Goal: Task Accomplishment & Management: Manage account settings

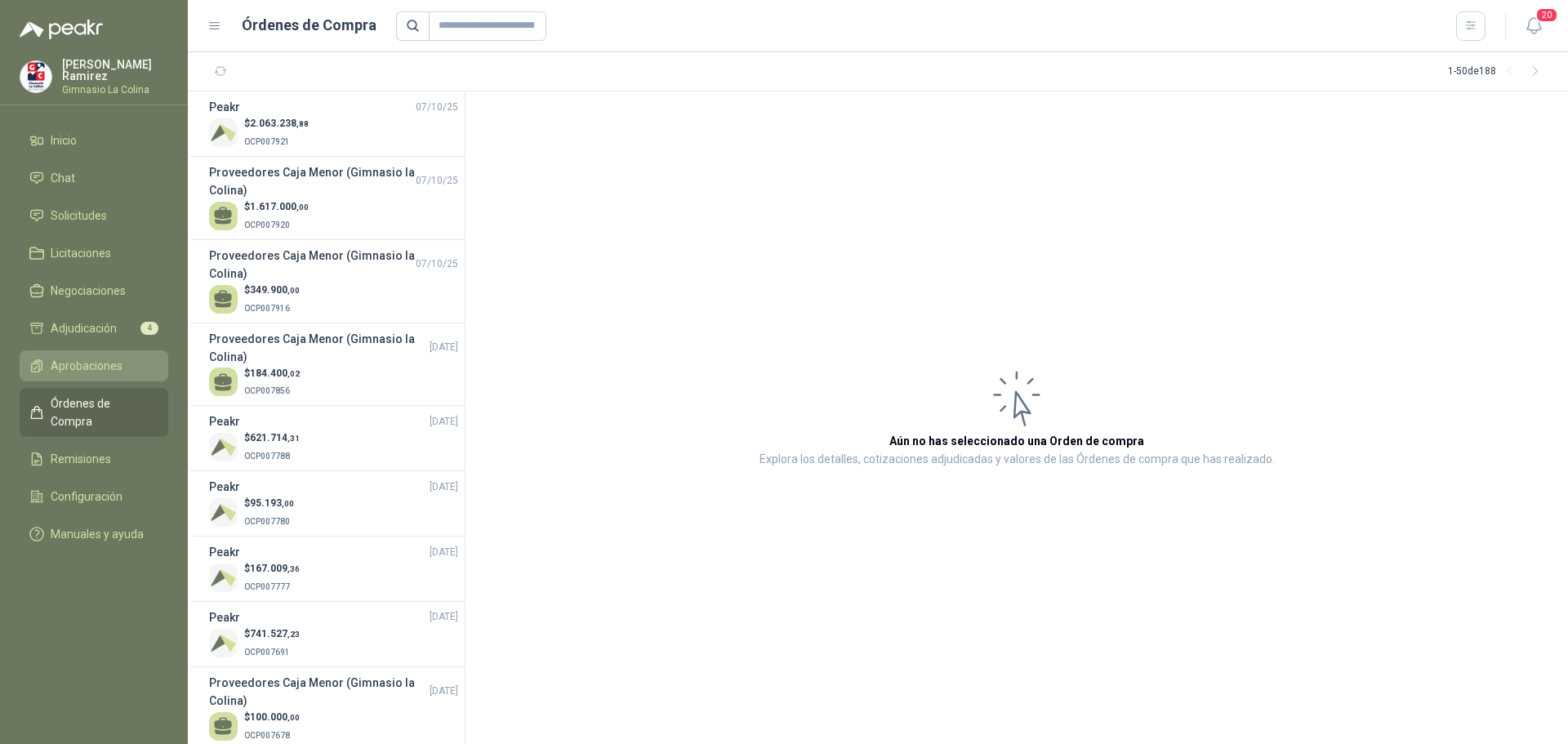
click at [92, 357] on span "Aprobaciones" at bounding box center [86, 366] width 72 height 18
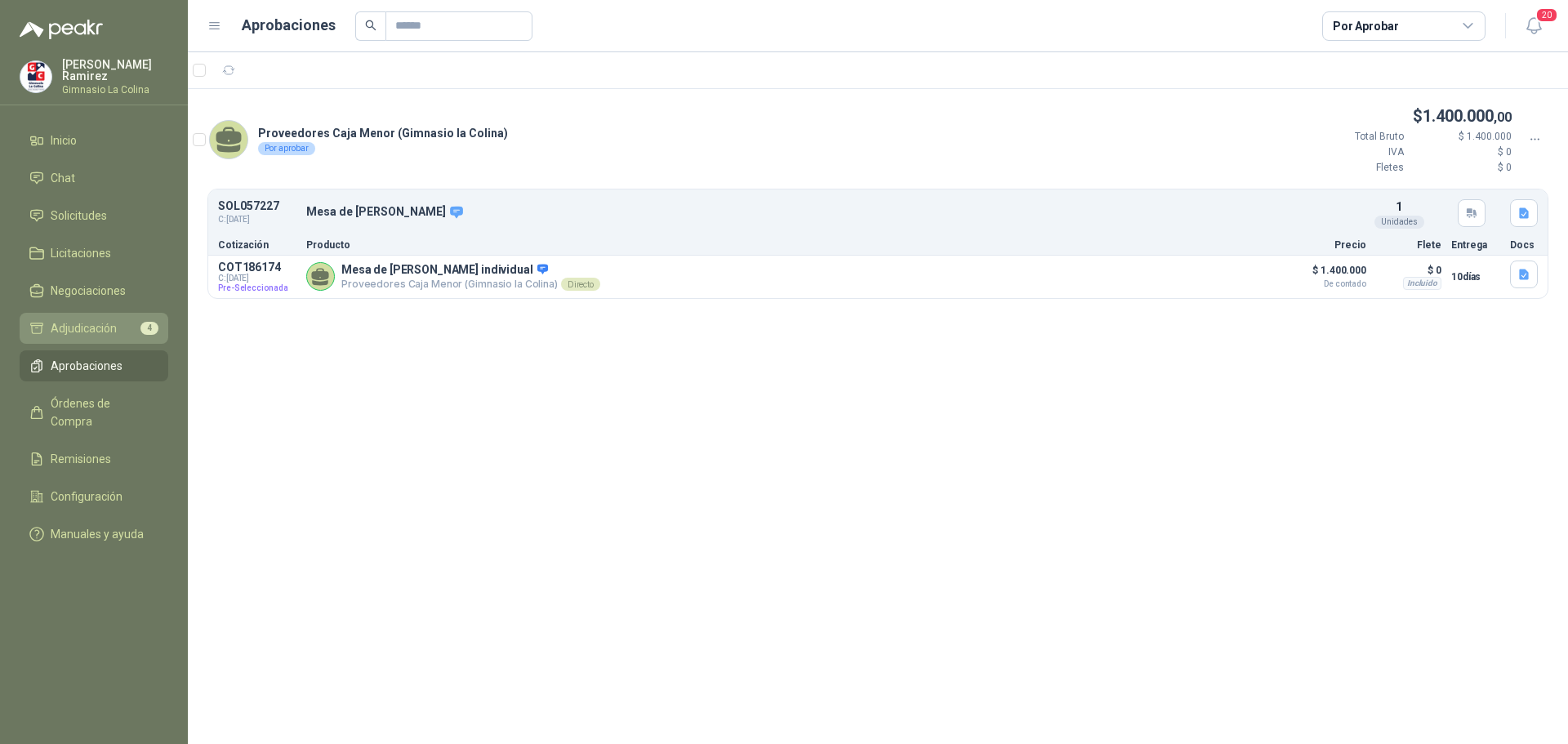
click at [105, 323] on span "Adjudicación" at bounding box center [83, 328] width 67 height 18
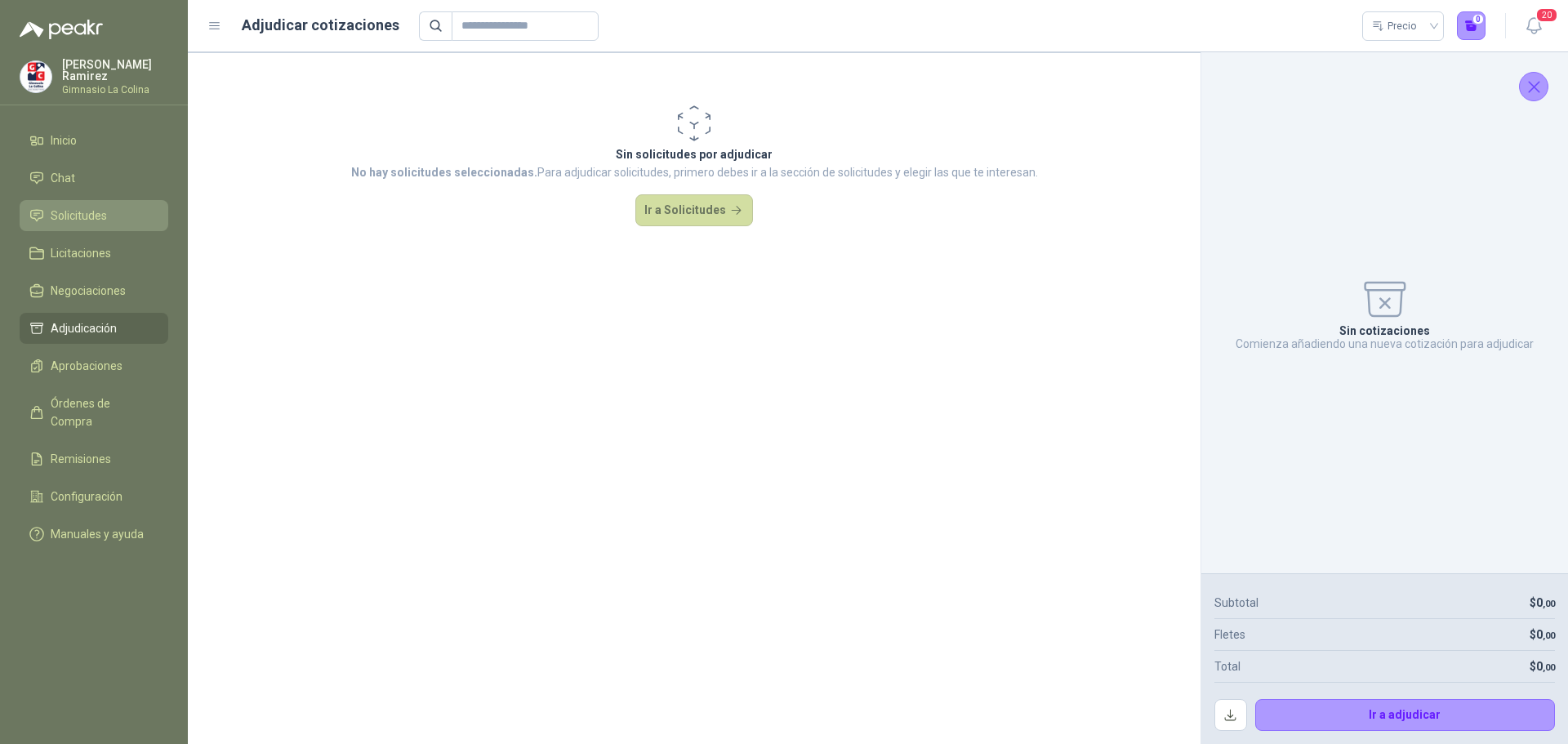
click at [95, 209] on span "Solicitudes" at bounding box center [78, 215] width 56 height 18
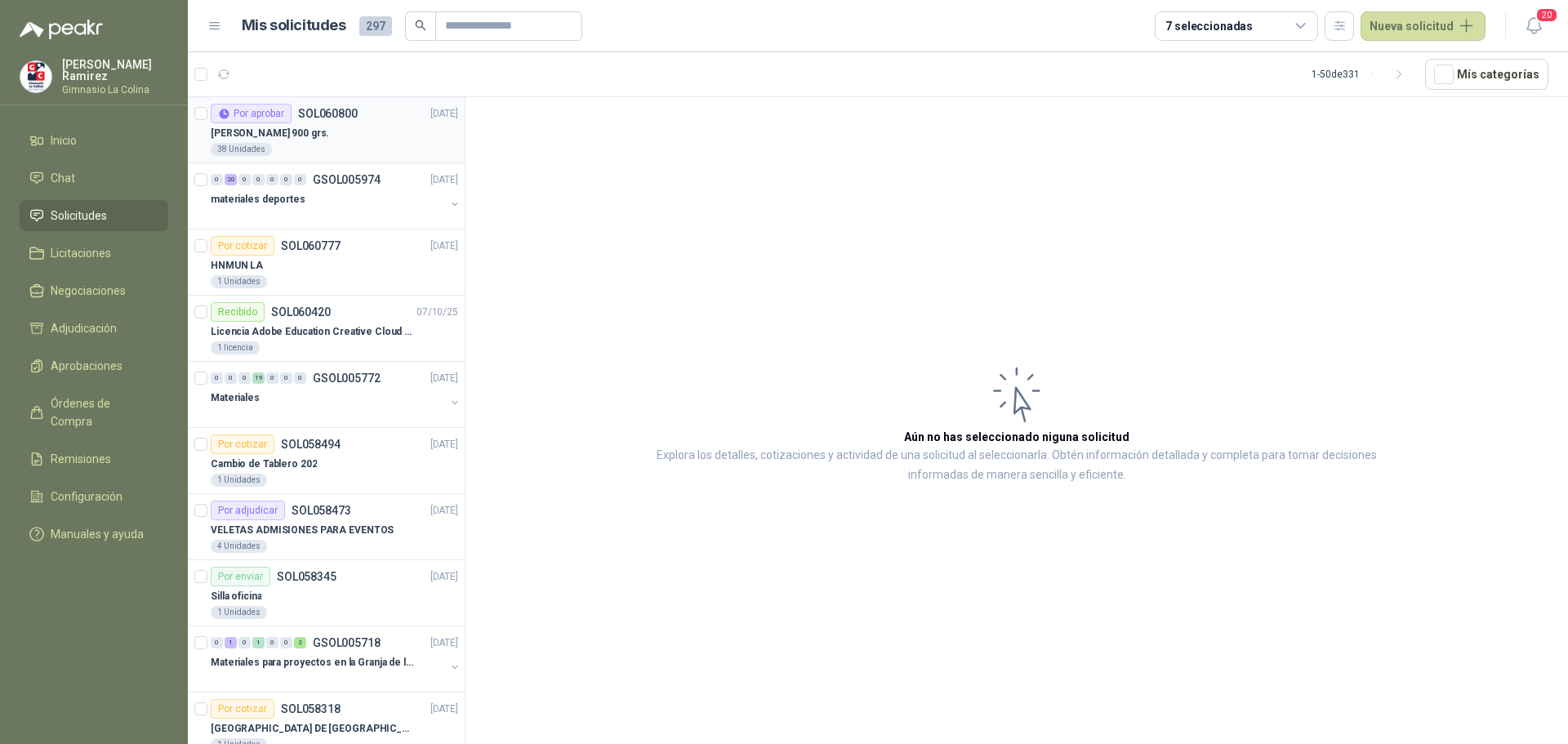
click at [243, 116] on div "Por aprobar" at bounding box center [251, 113] width 81 height 19
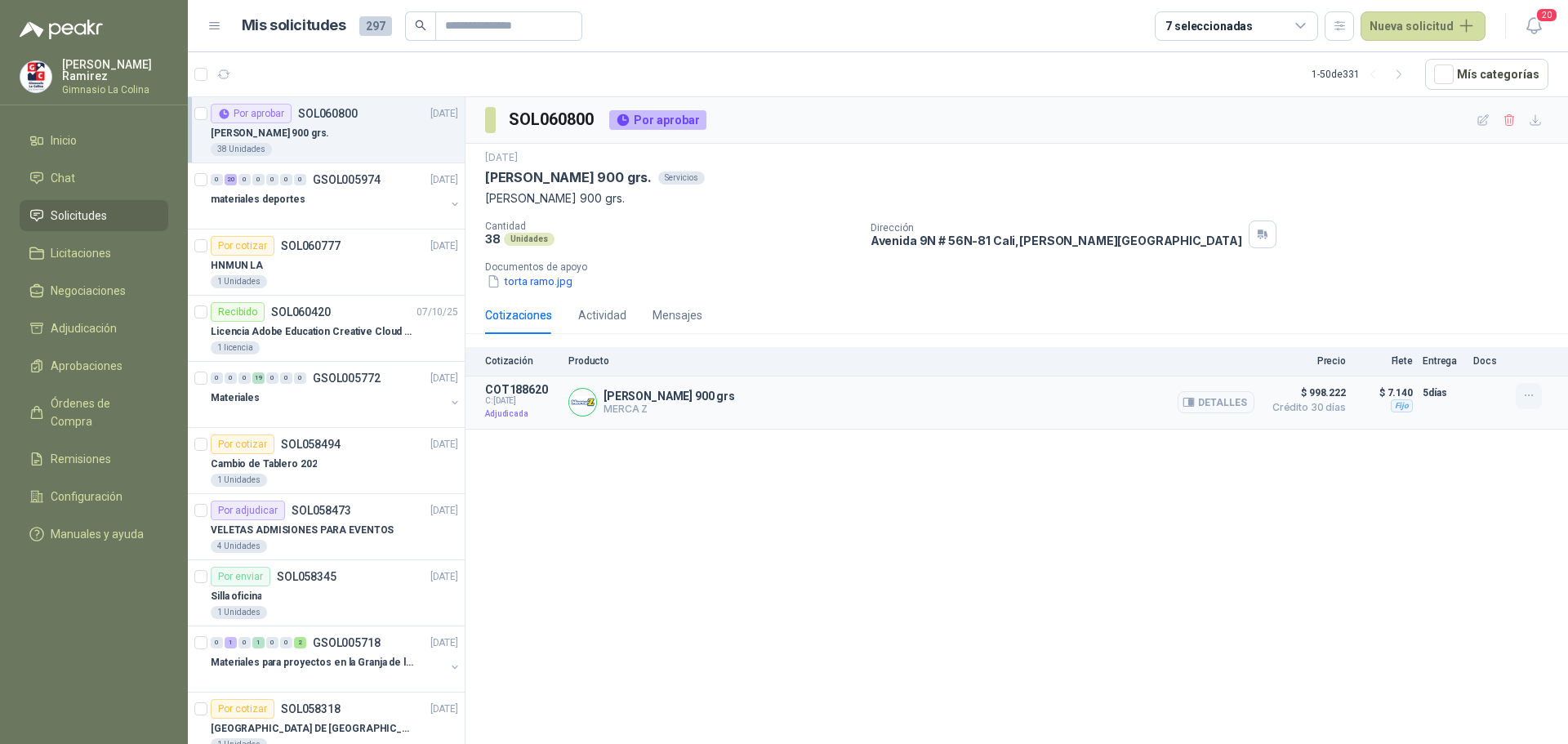
click at [1528, 398] on icon "button" at bounding box center [1529, 395] width 13 height 13
click at [97, 322] on span "Adjudicación" at bounding box center [83, 328] width 67 height 18
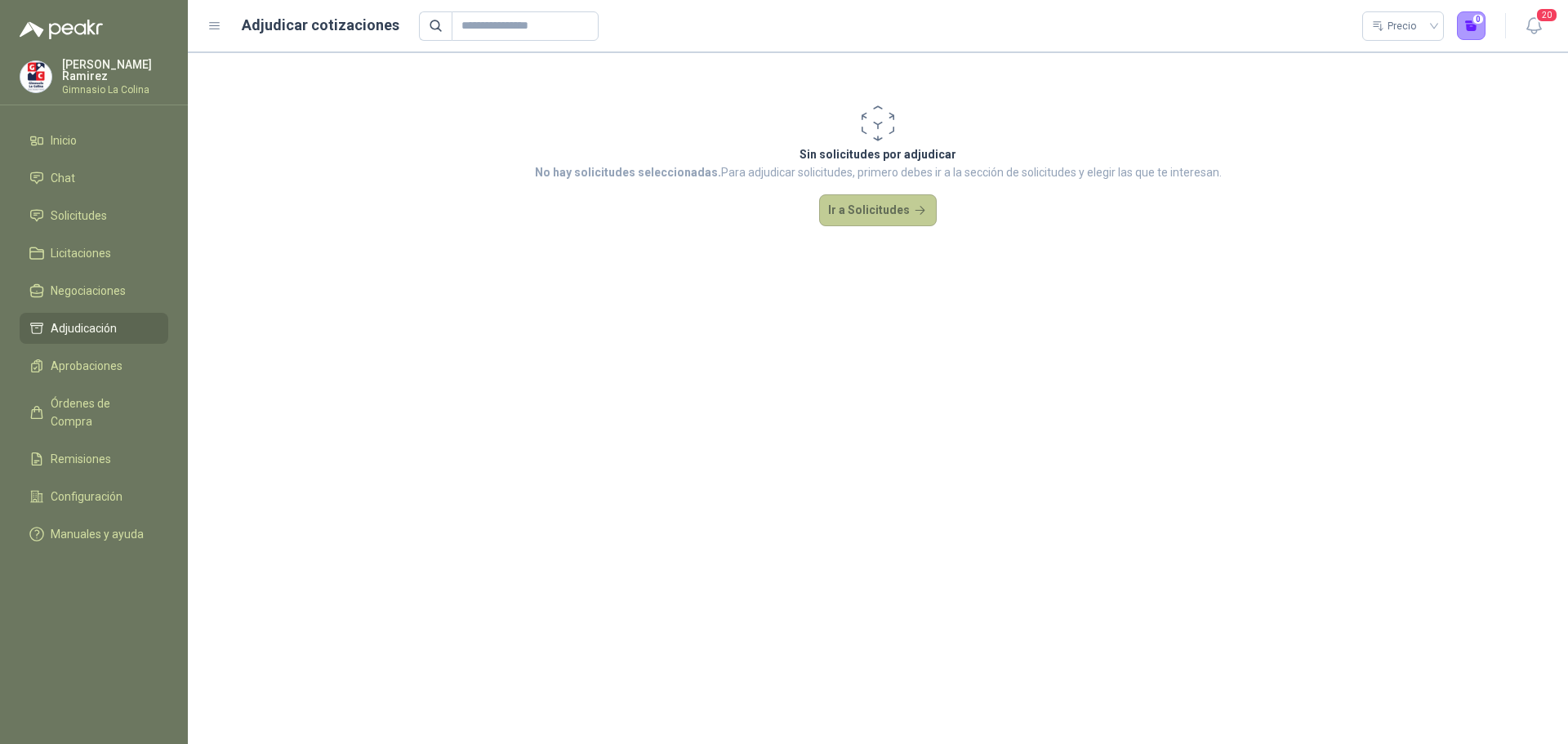
click at [891, 208] on button "Ir a Solicitudes" at bounding box center [878, 211] width 118 height 33
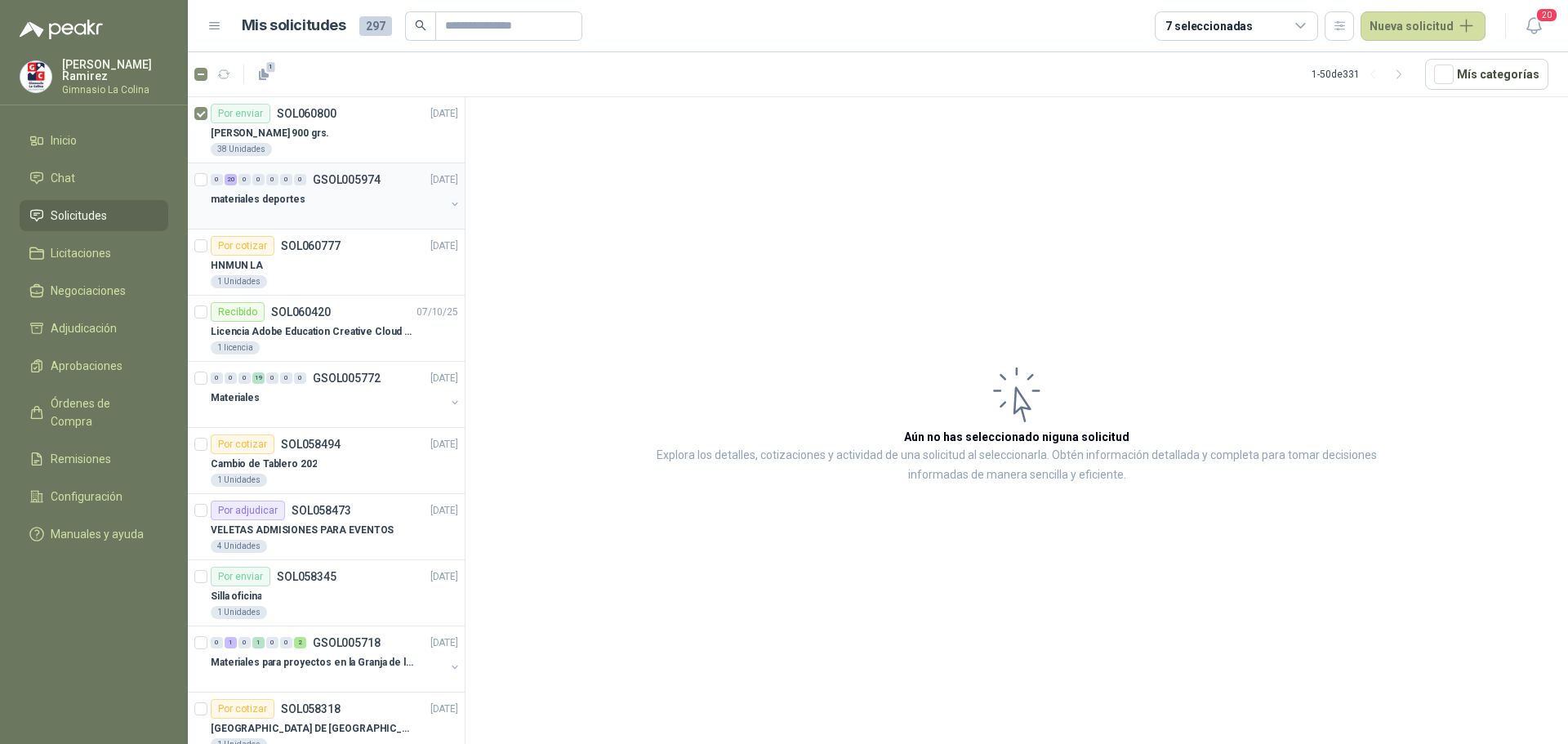
click at [248, 206] on p "materiales deportes" at bounding box center [258, 200] width 94 height 15
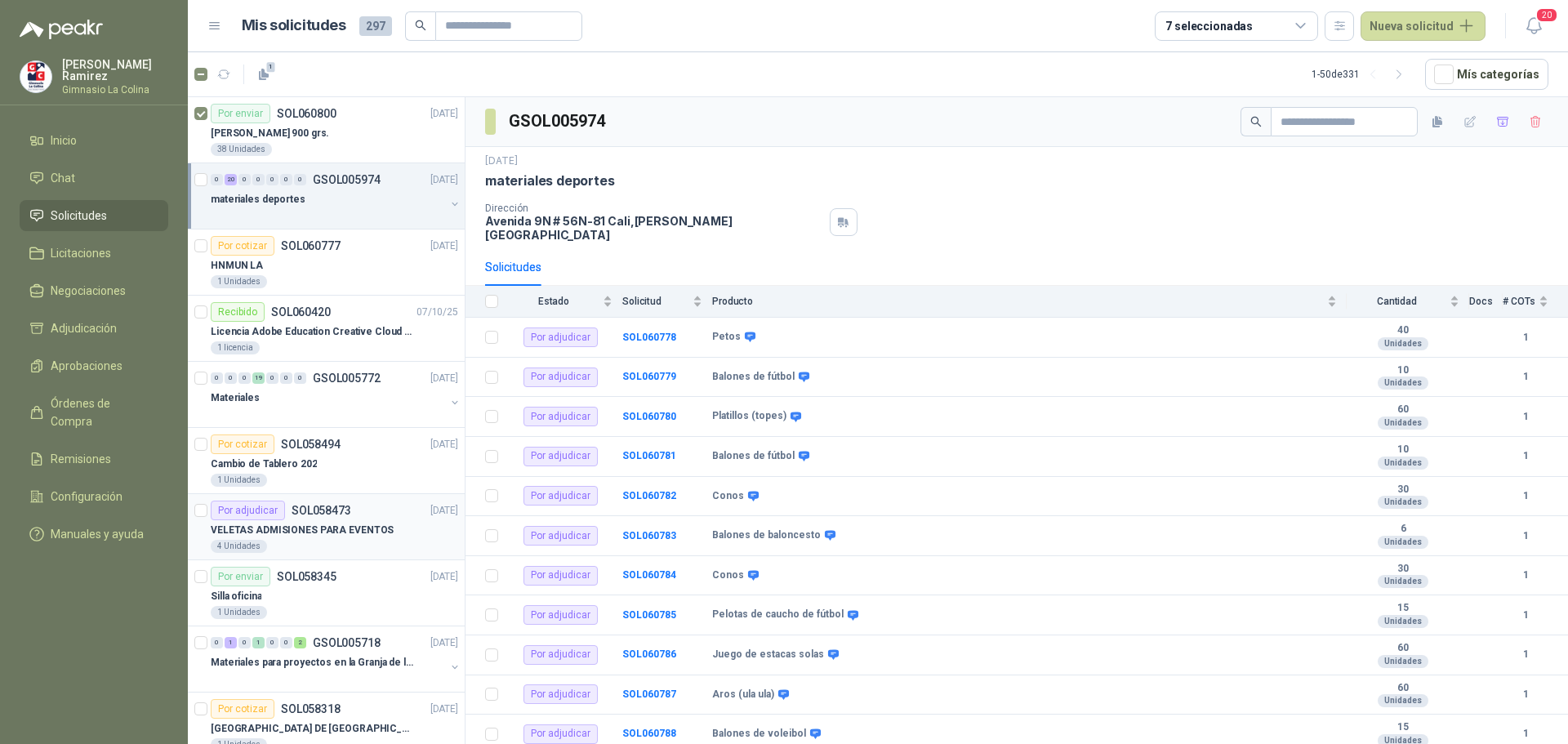
click at [345, 525] on p "VELETAS ADMISIONES PARA EVENTOS" at bounding box center [302, 530] width 183 height 15
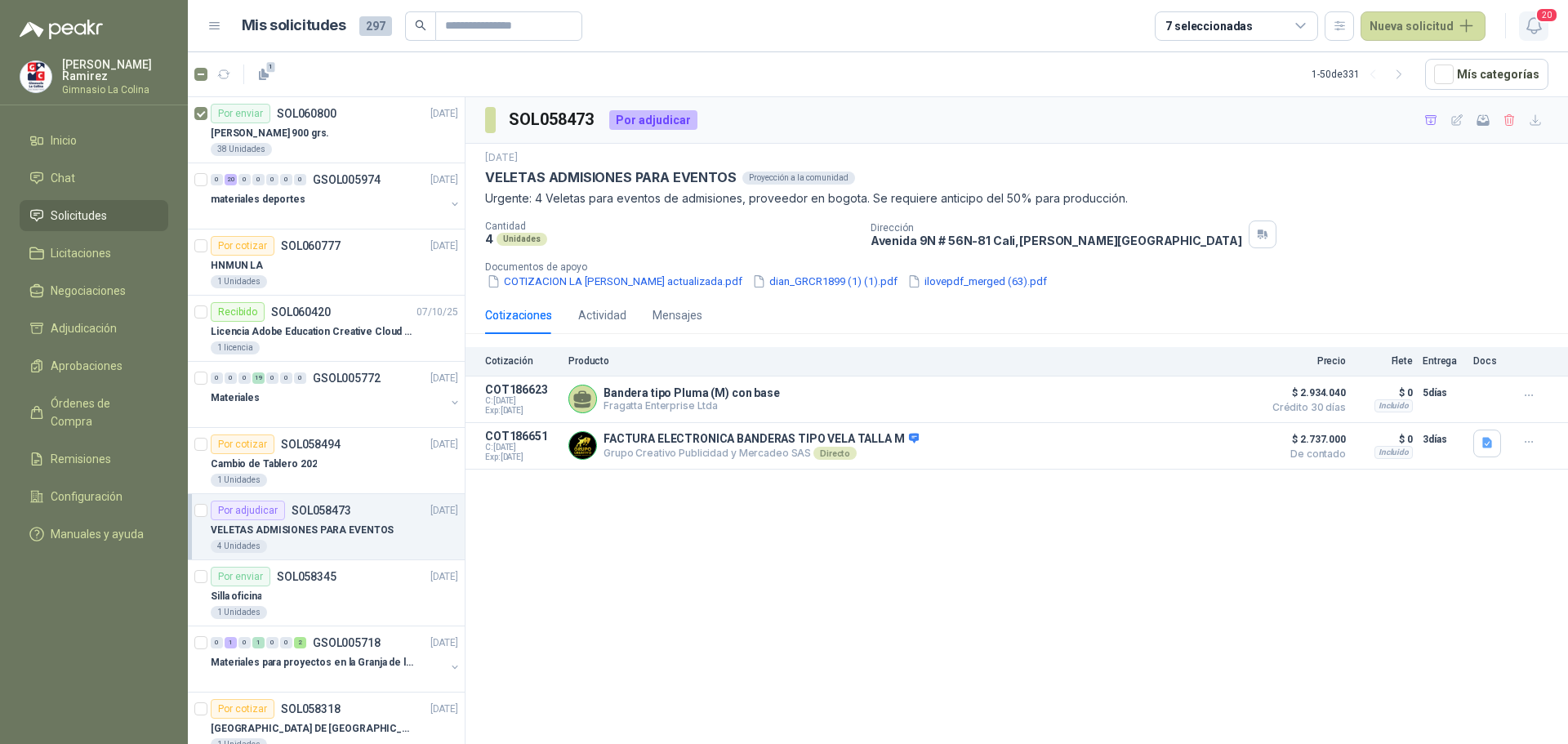
click at [1538, 24] on icon "button" at bounding box center [1533, 25] width 20 height 20
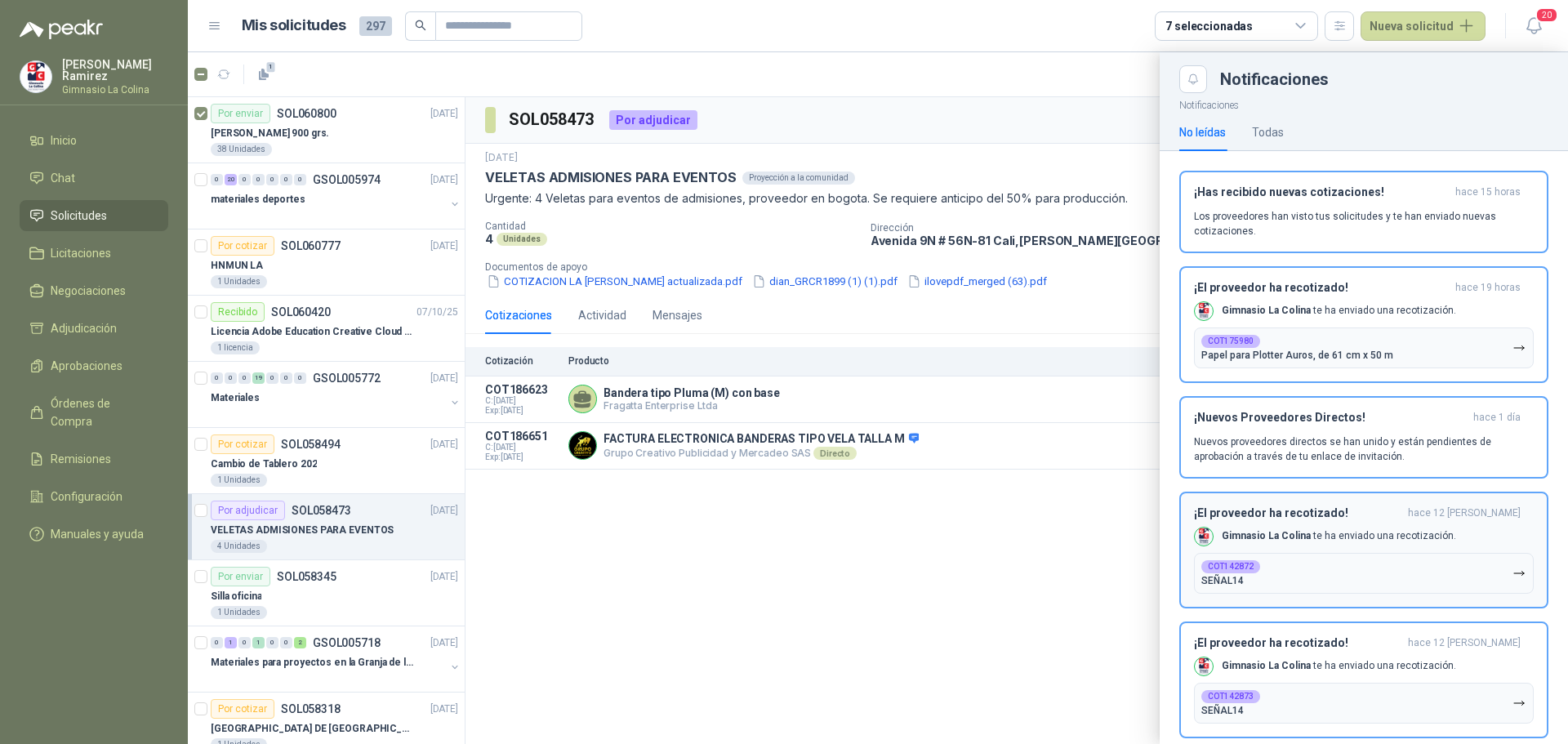
click at [1253, 534] on b "Gimnasio La Colina" at bounding box center [1266, 536] width 89 height 12
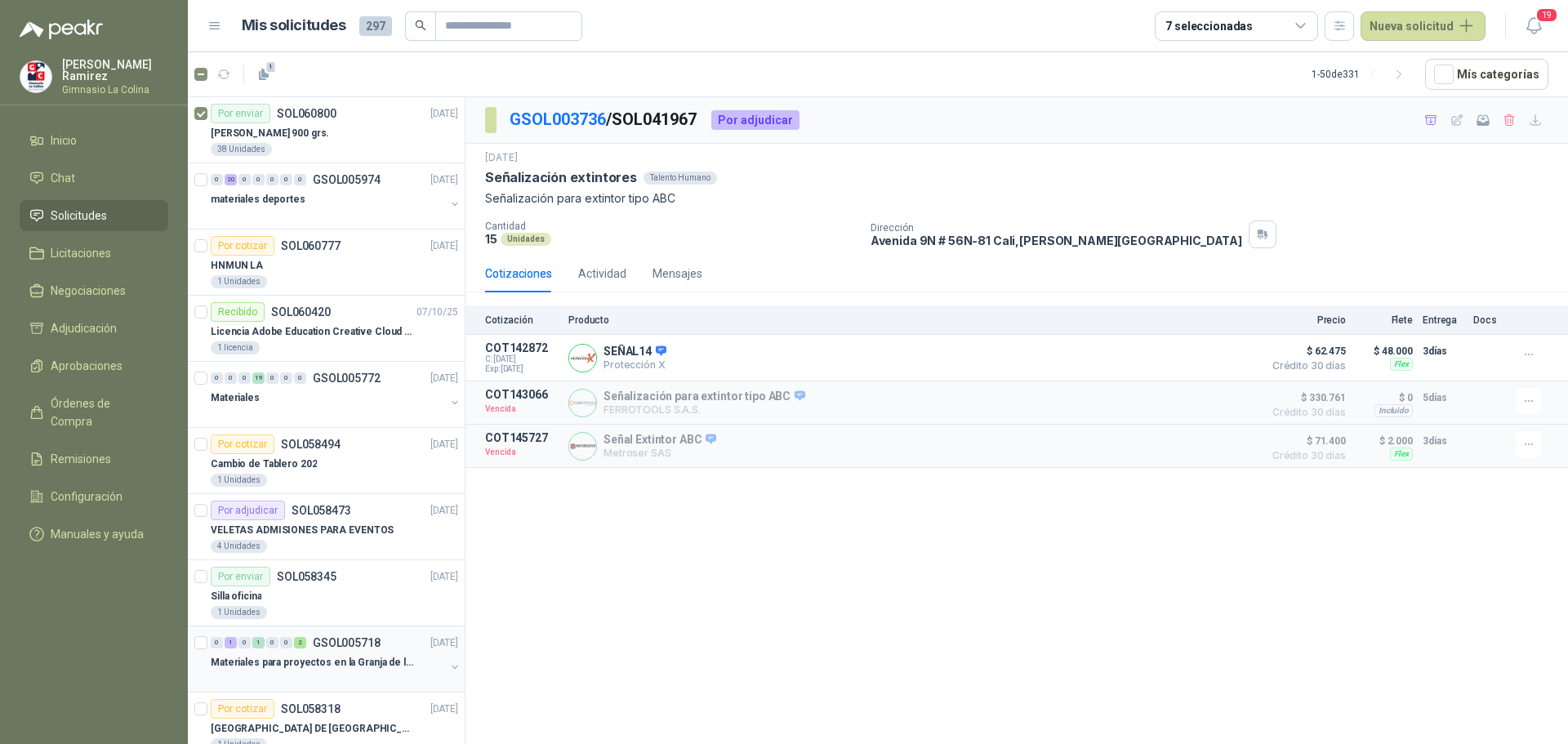
click at [252, 656] on p "Materiales para proyectos en la Granja de la UI" at bounding box center [312, 662] width 203 height 15
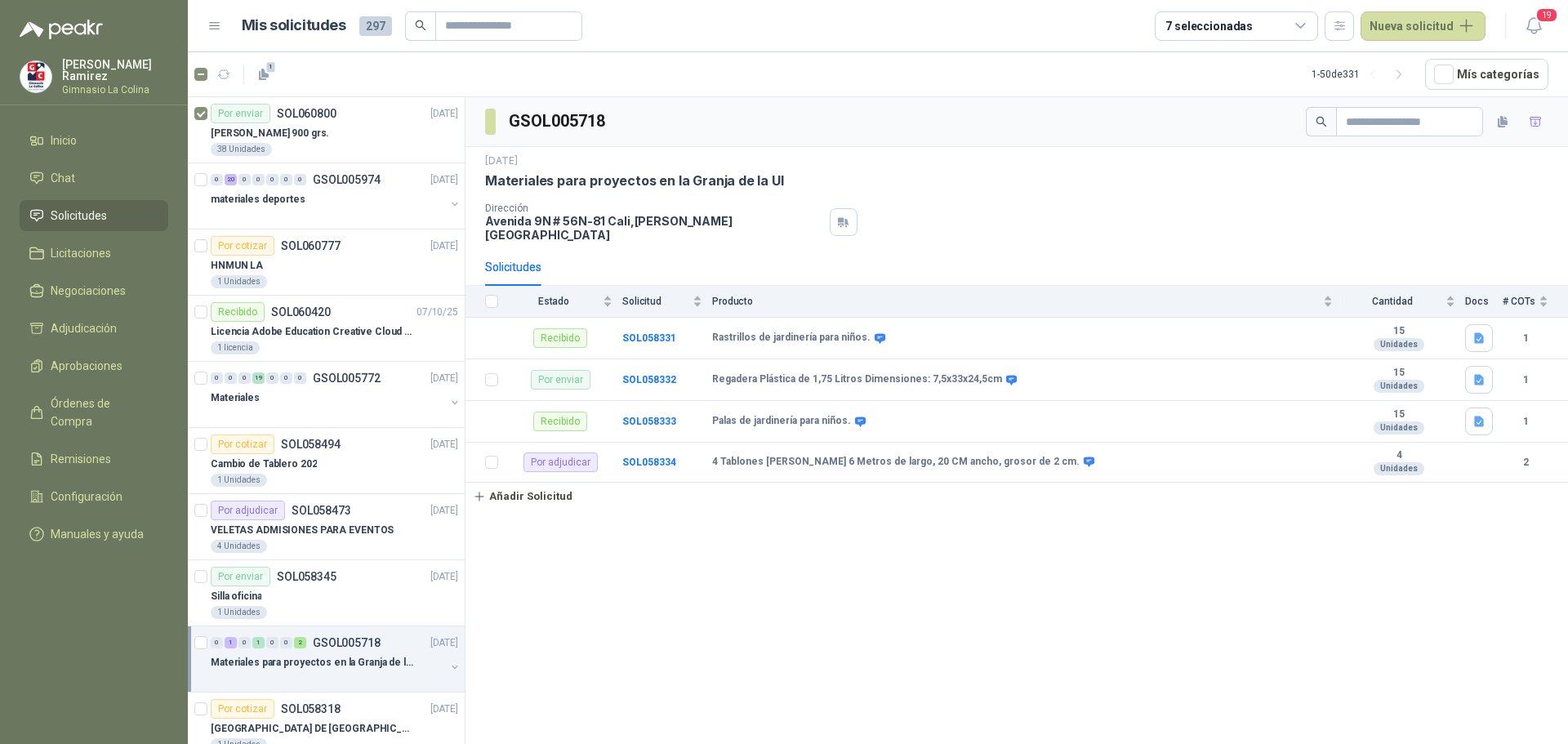
click at [1292, 28] on div "7 seleccionadas" at bounding box center [1236, 26] width 163 height 29
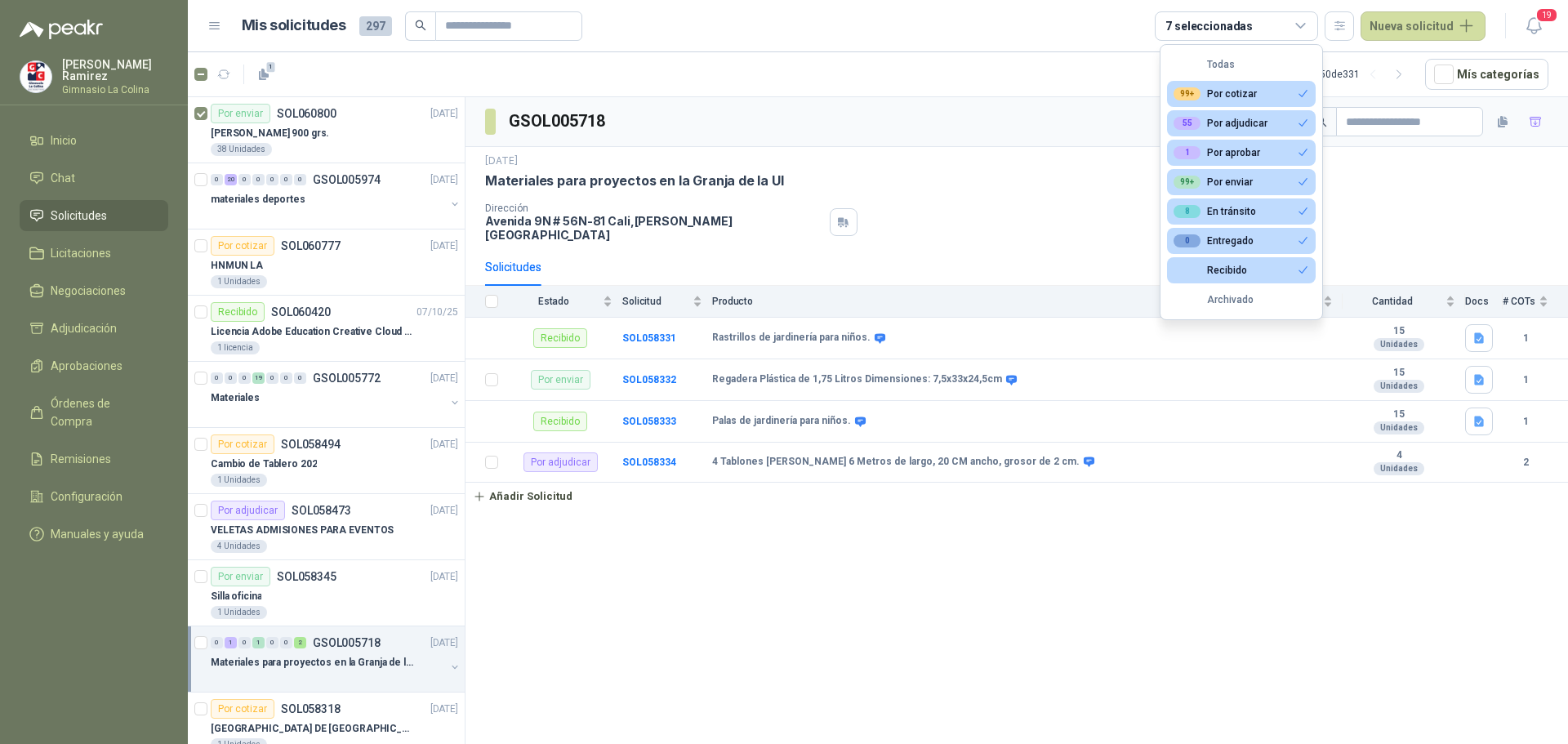
click at [1221, 115] on button "55 Por adjudicar" at bounding box center [1241, 123] width 148 height 26
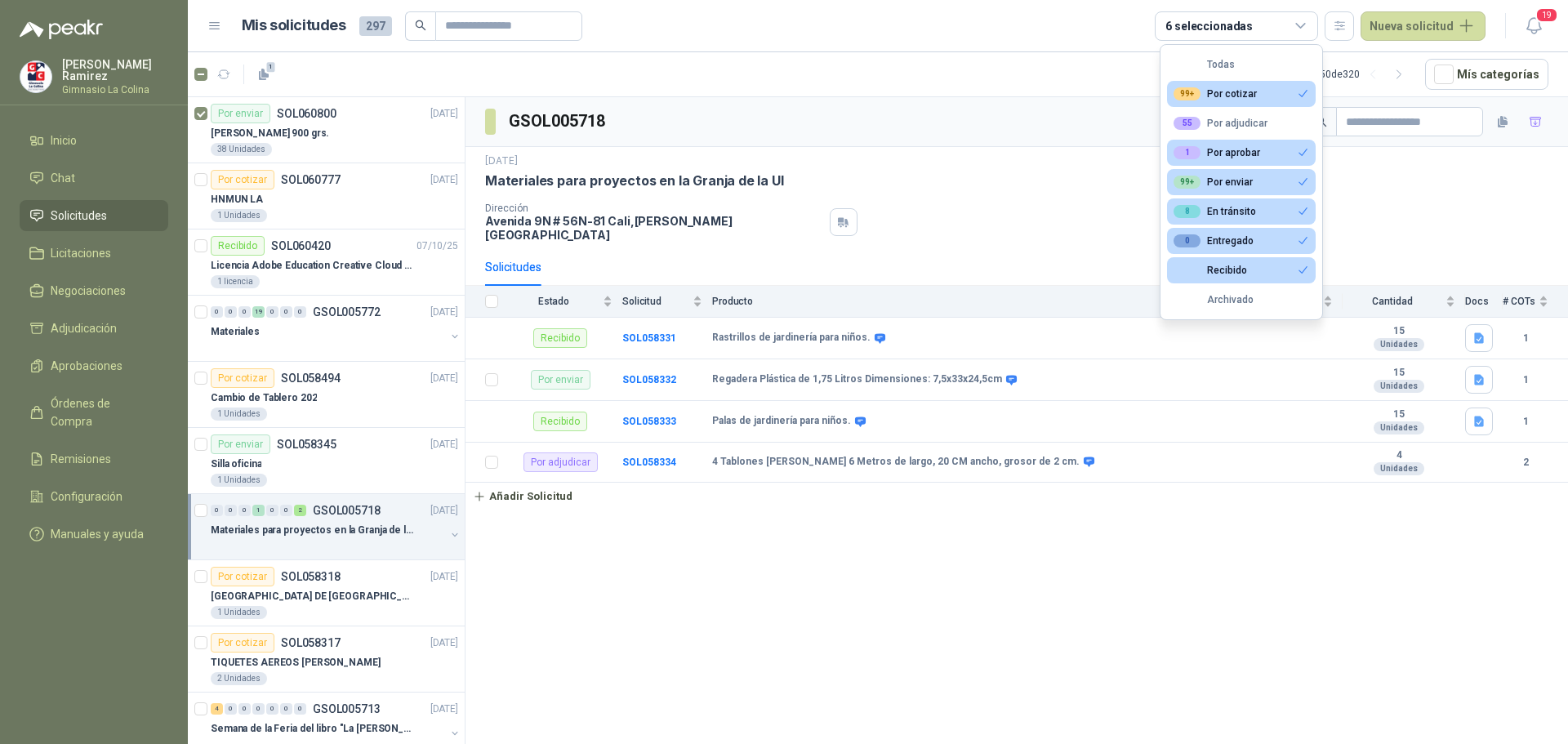
click at [1224, 148] on div "1 Por aprobar" at bounding box center [1217, 153] width 87 height 13
click at [1226, 179] on div "99+ Por enviar" at bounding box center [1213, 182] width 79 height 13
drag, startPoint x: 1226, startPoint y: 206, endPoint x: 1226, endPoint y: 231, distance: 25.0
click at [1226, 211] on div "8 En tránsito" at bounding box center [1215, 211] width 83 height 13
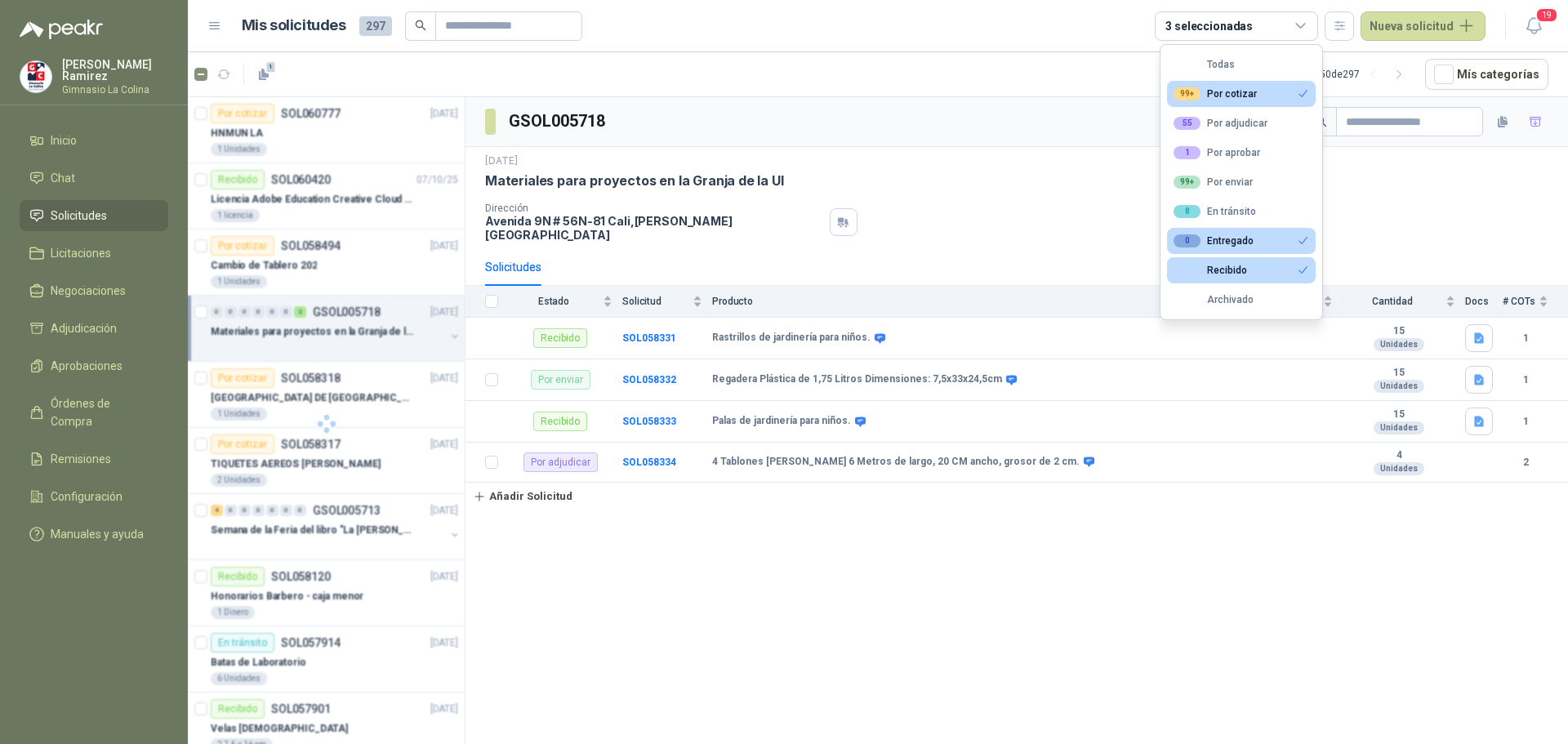
click at [1226, 241] on div "0 Entregado" at bounding box center [1213, 241] width 80 height 13
click at [1227, 269] on div "Recibido" at bounding box center [1210, 270] width 73 height 12
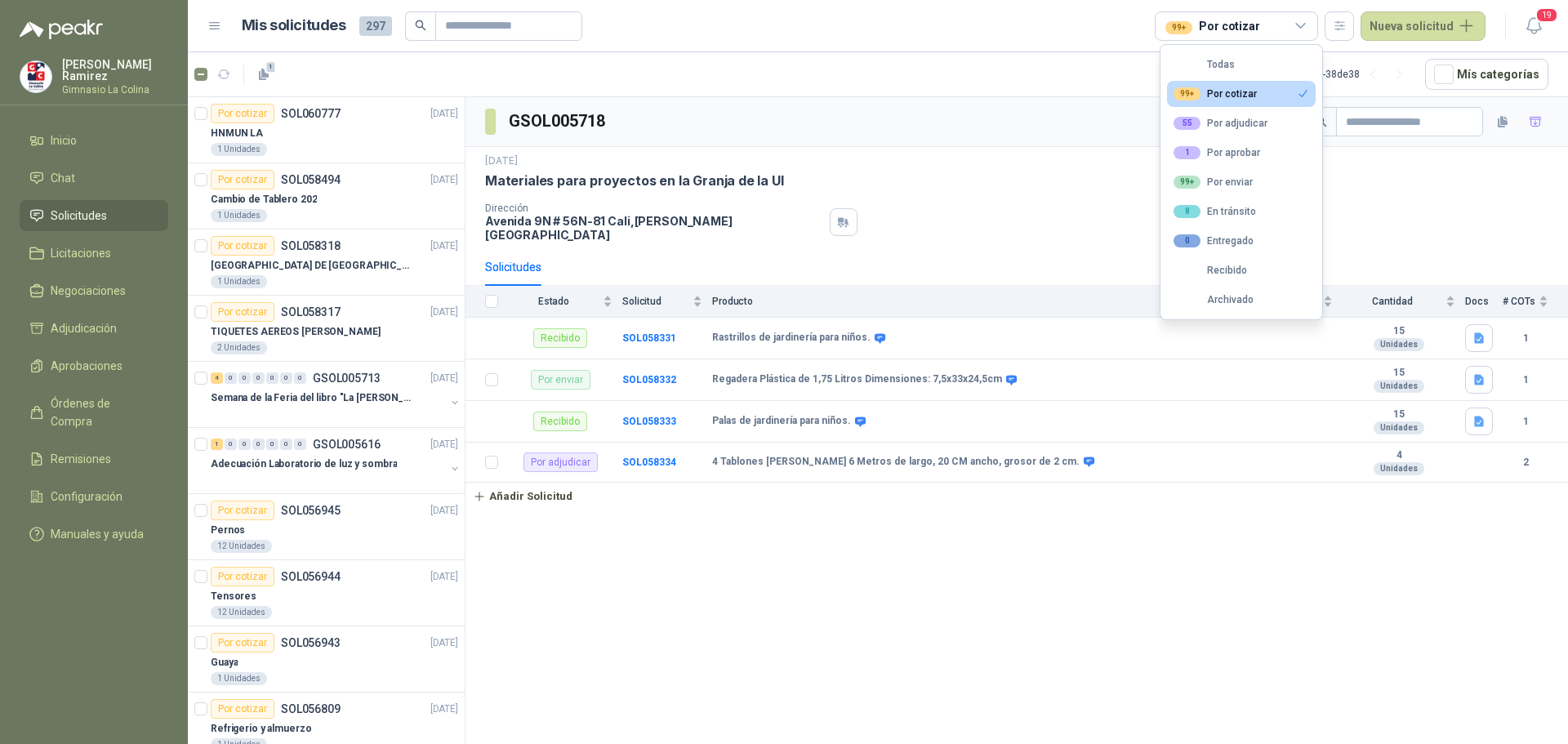
click at [1213, 91] on div "99+ Por cotizar" at bounding box center [1215, 94] width 83 height 13
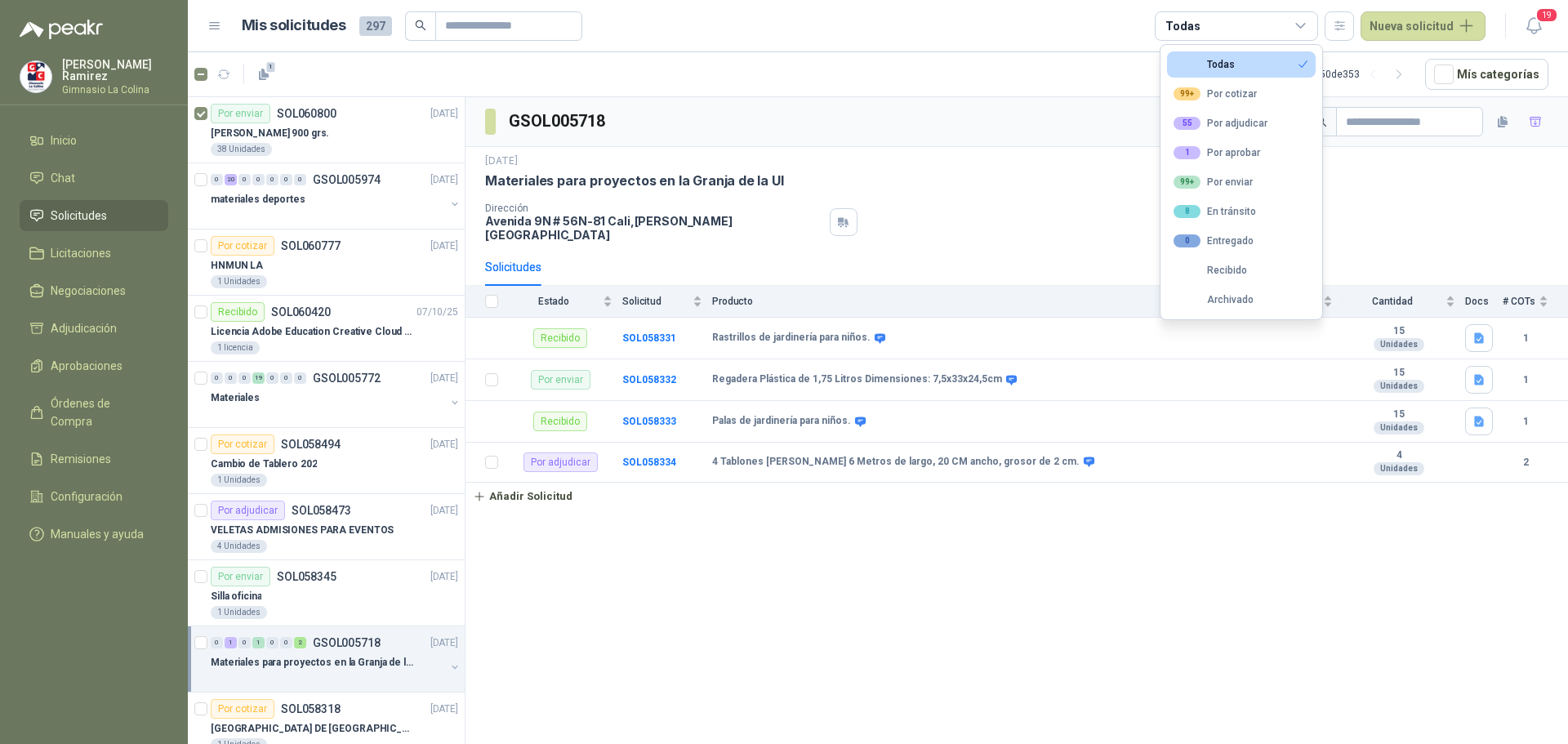
click at [1253, 65] on button "Todas" at bounding box center [1241, 64] width 148 height 26
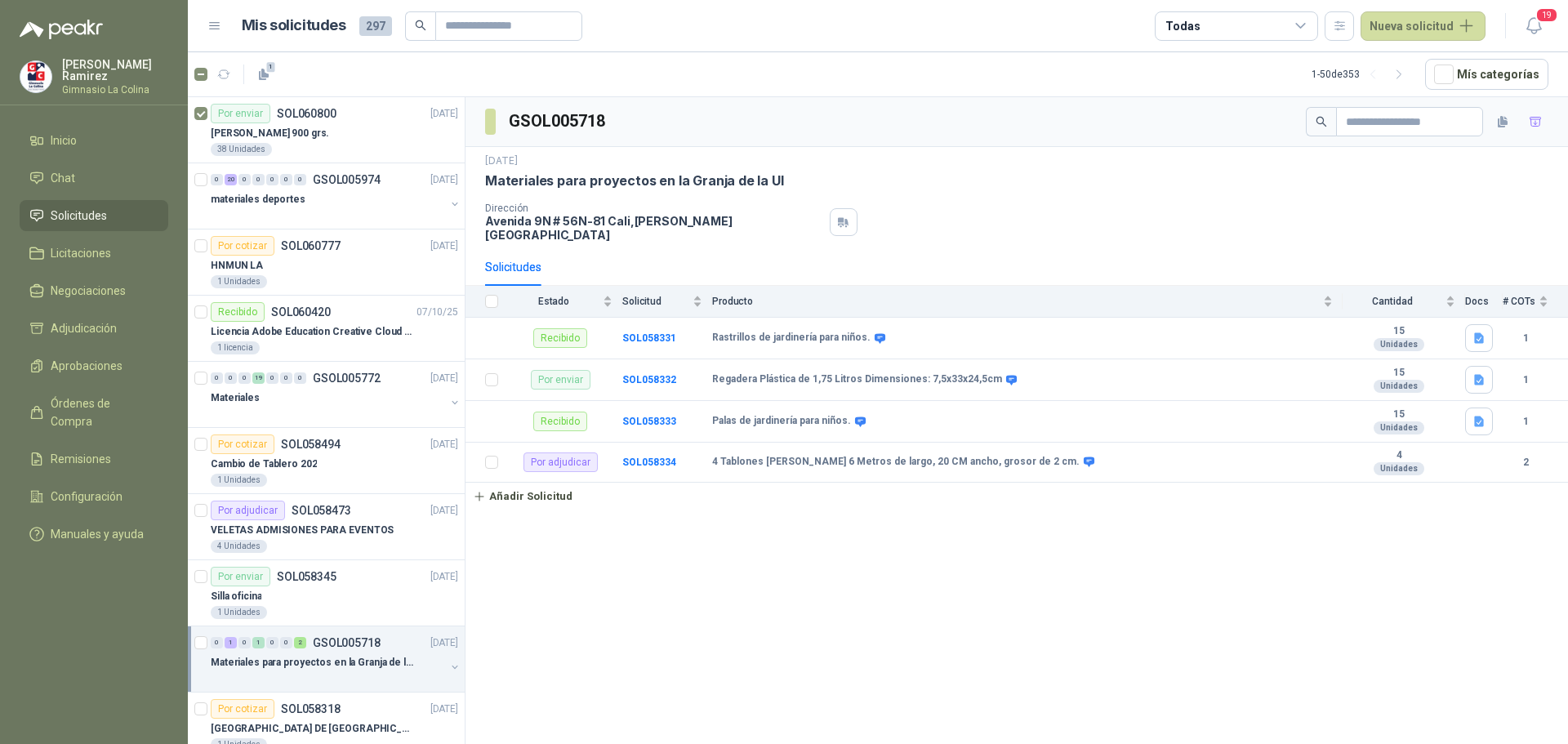
click at [1252, 25] on div "Todas" at bounding box center [1236, 26] width 163 height 29
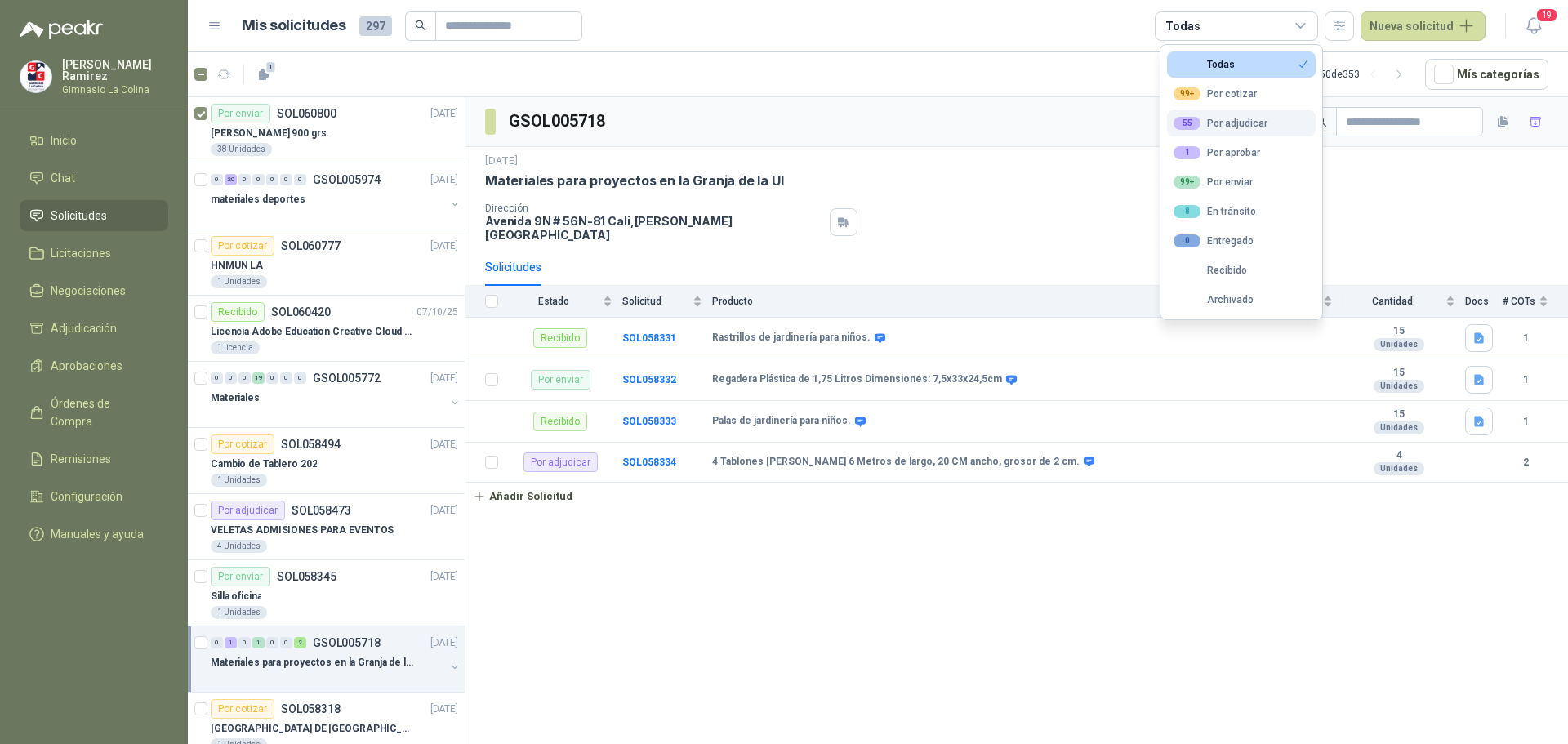
click at [1254, 124] on div "55 Por adjudicar" at bounding box center [1220, 124] width 94 height 13
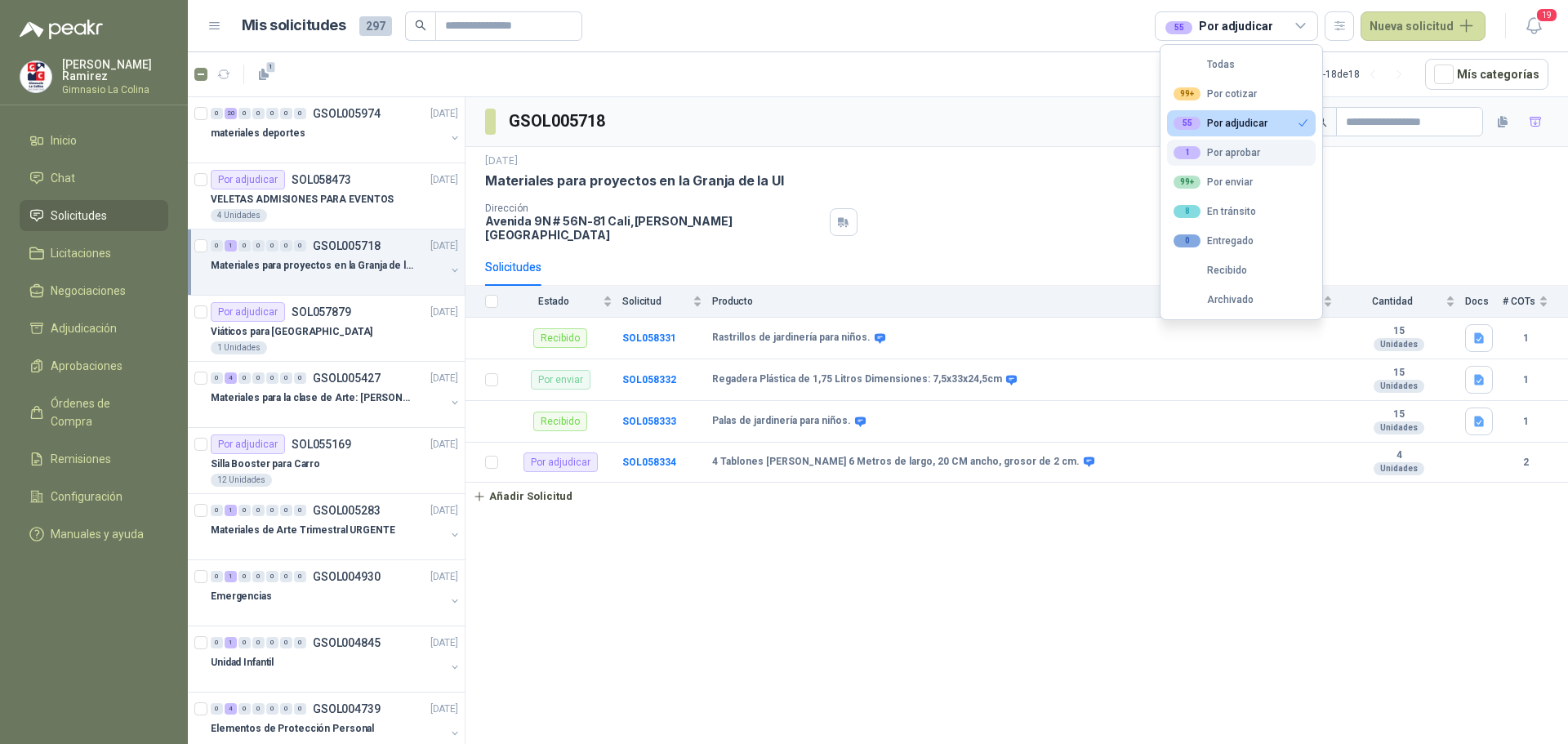
click at [1250, 147] on div "1 Por aprobar" at bounding box center [1217, 153] width 87 height 13
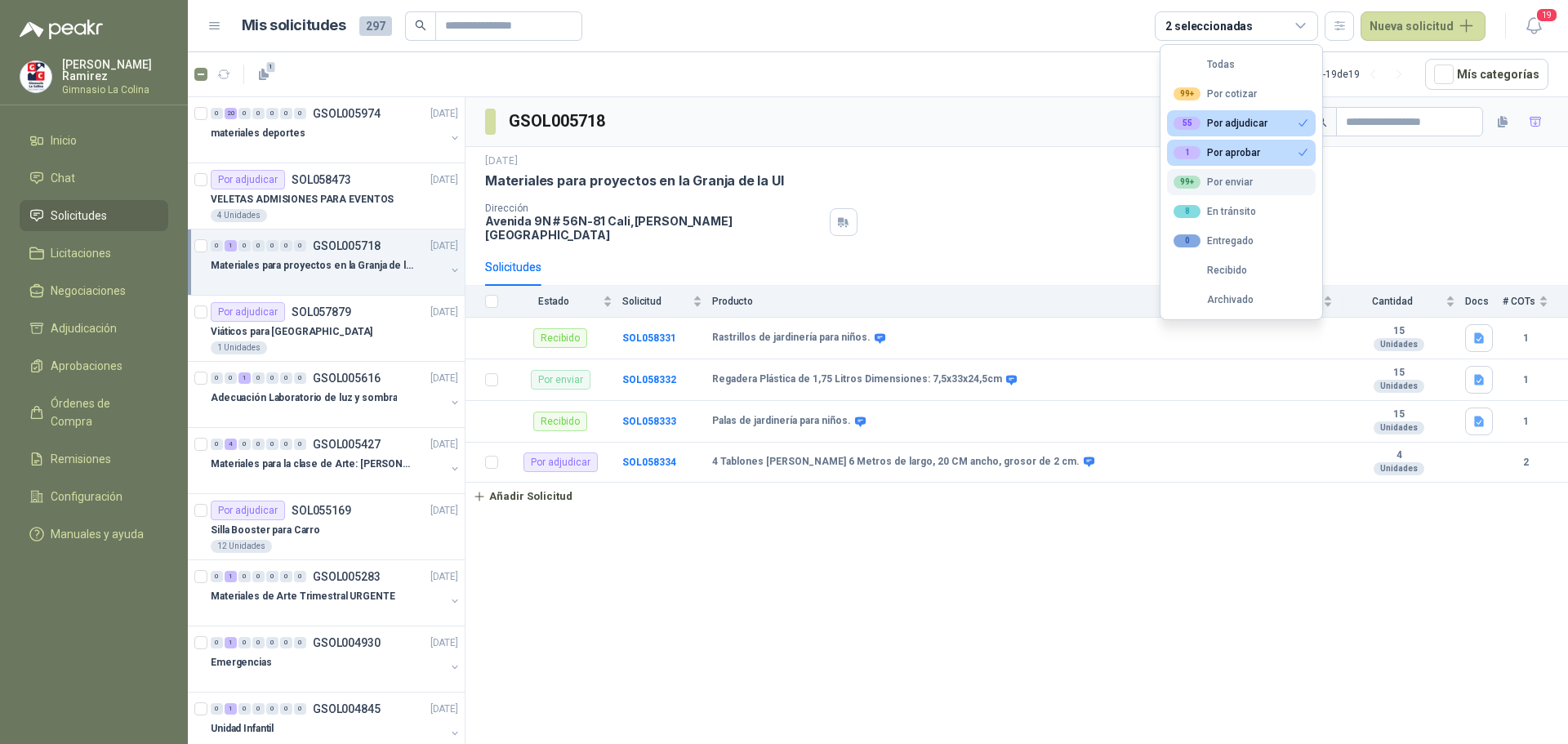
click at [1248, 183] on div "99+ Por enviar" at bounding box center [1213, 182] width 79 height 13
click at [1242, 212] on div "8 En tránsito" at bounding box center [1215, 211] width 83 height 13
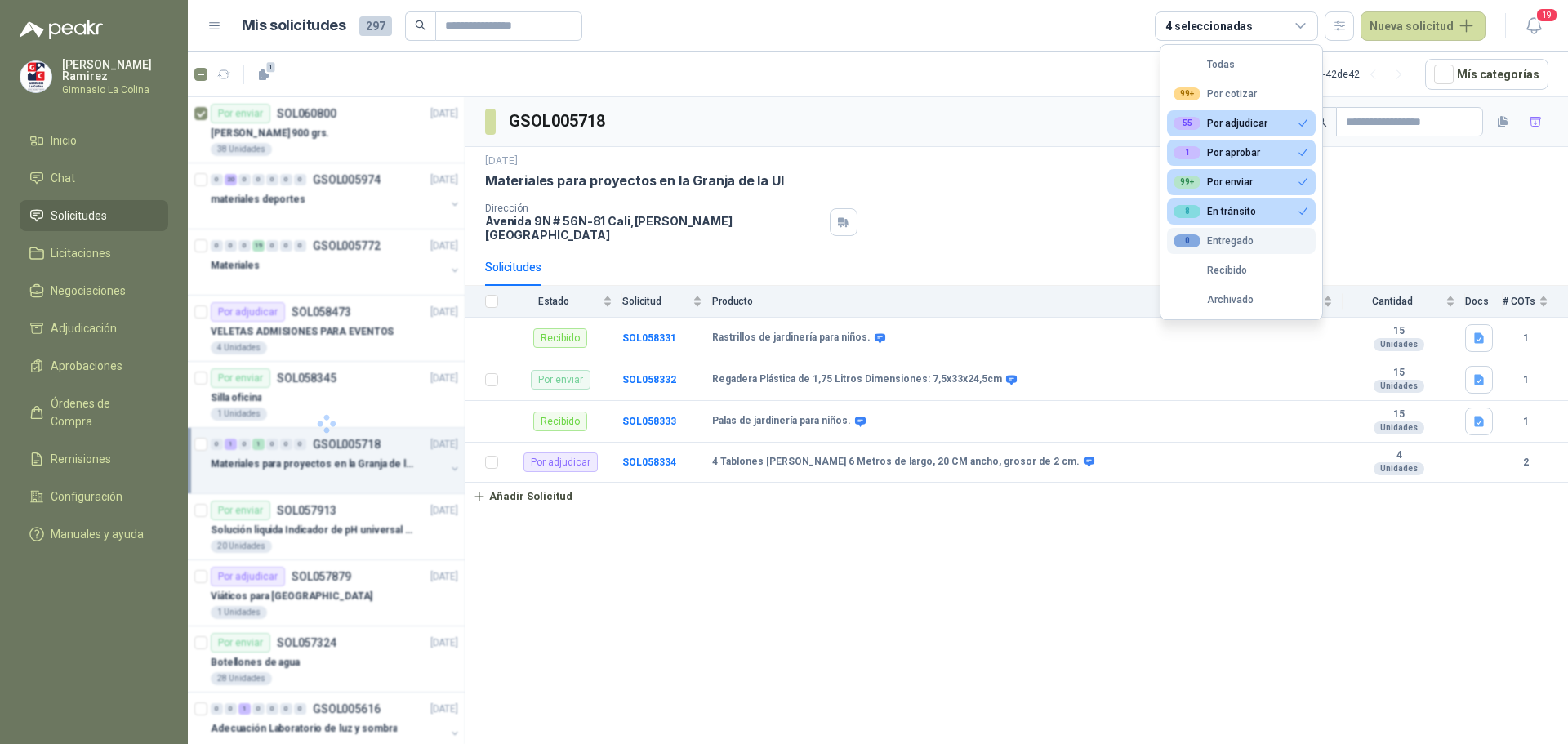
click at [1242, 238] on div "0 Entregado" at bounding box center [1213, 241] width 80 height 13
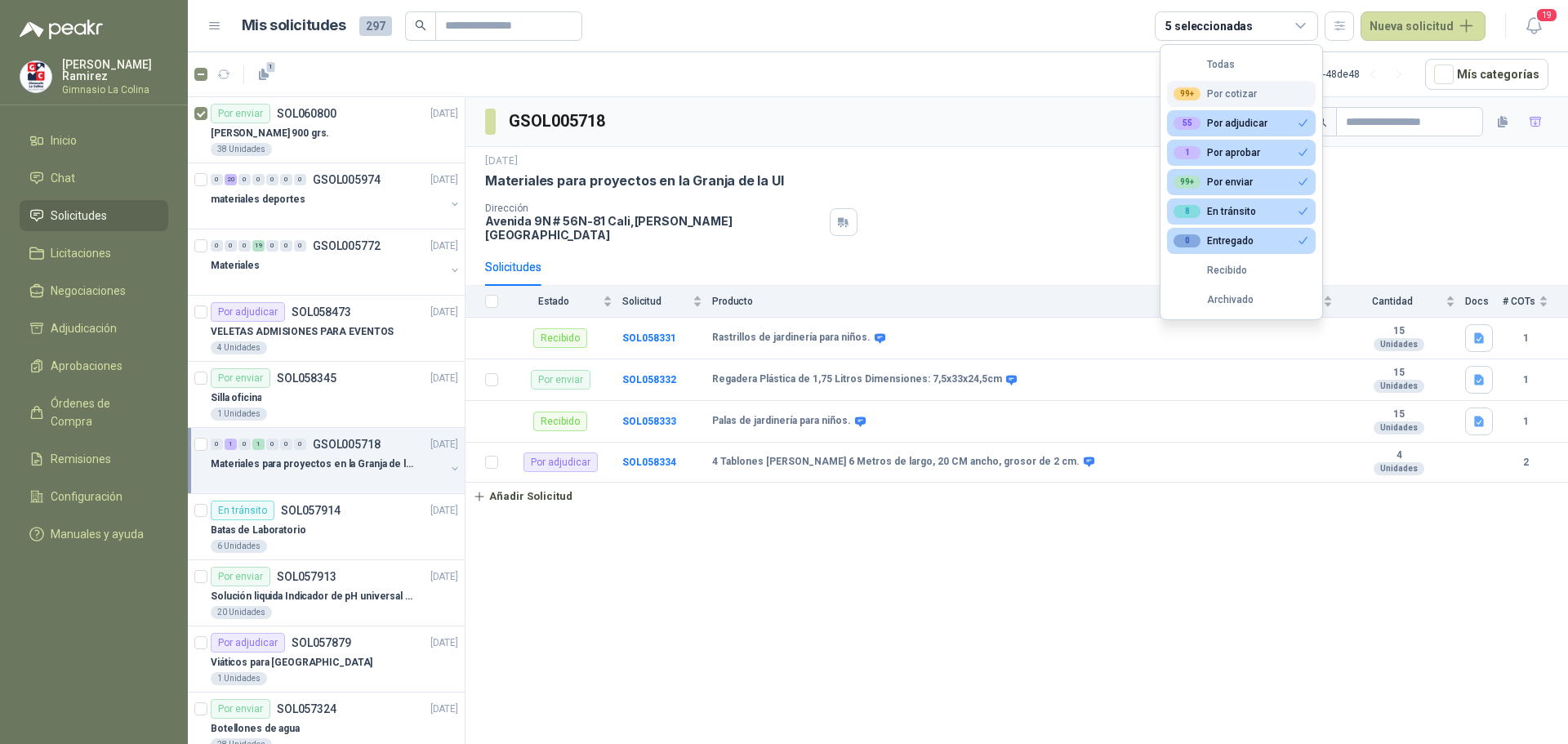
click at [1243, 89] on div "99+ Por cotizar" at bounding box center [1215, 94] width 83 height 13
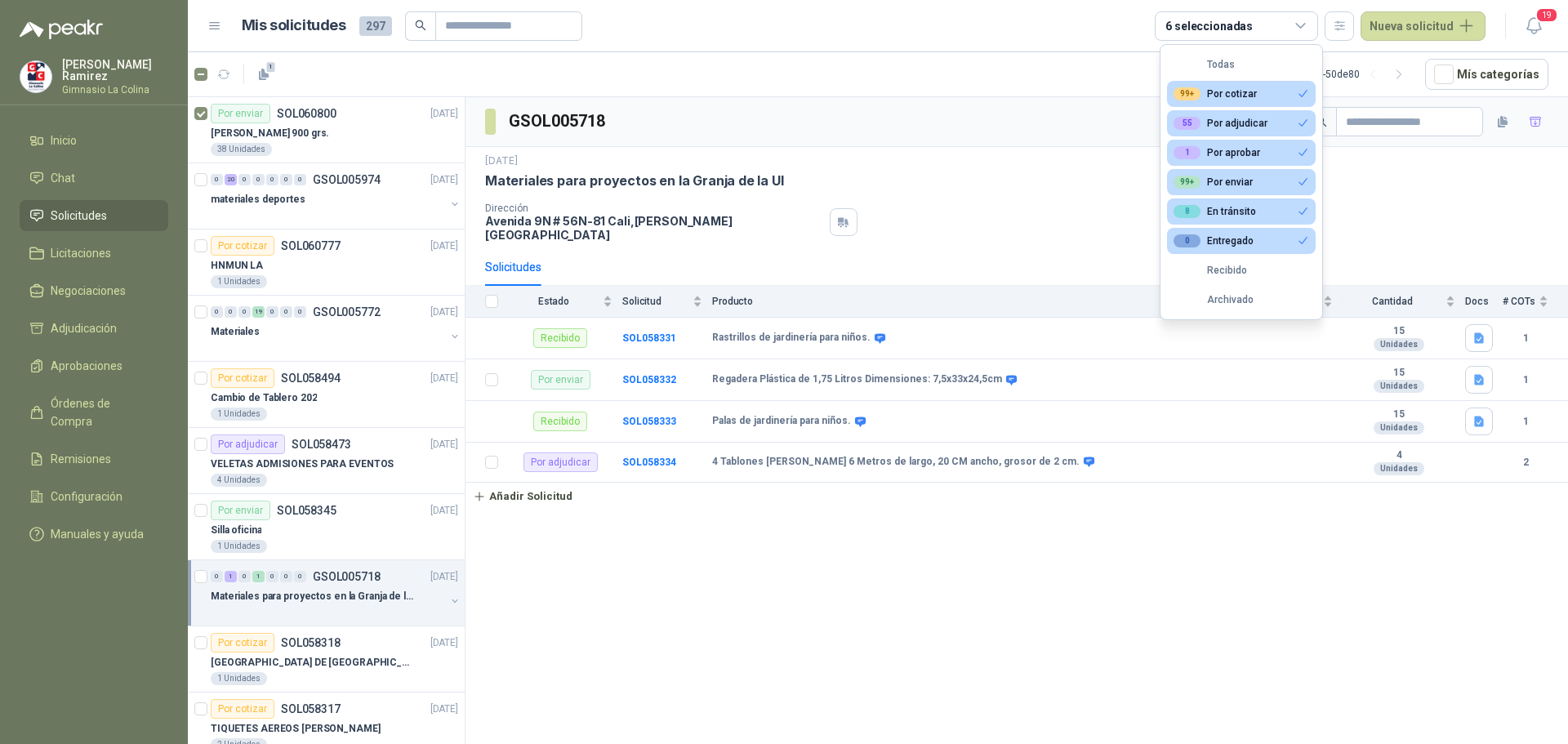
click at [1250, 120] on div "55 Por adjudicar" at bounding box center [1220, 124] width 94 height 13
click at [1253, 153] on div "1 Por aprobar" at bounding box center [1217, 153] width 87 height 13
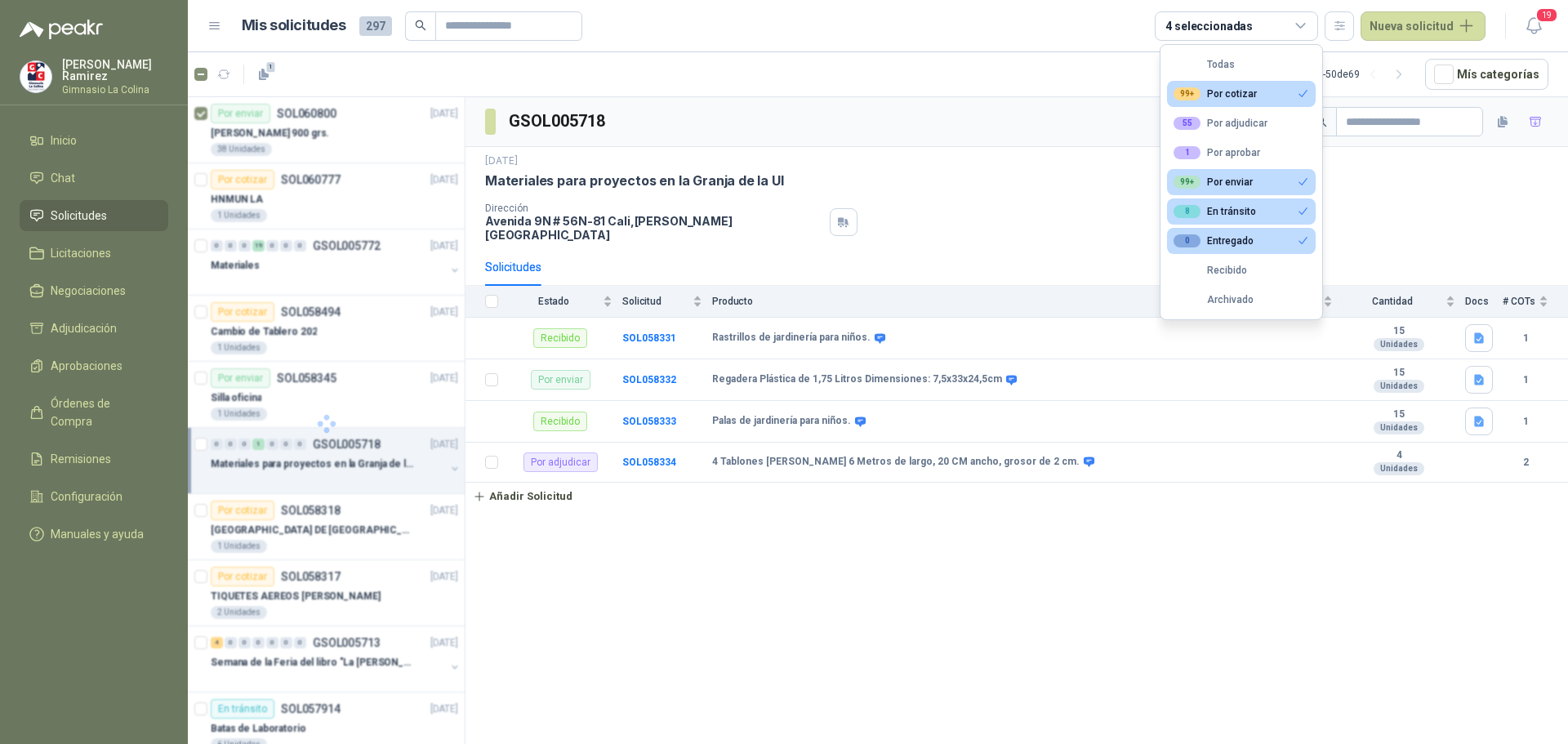
click at [1249, 181] on div "99+ Por enviar" at bounding box center [1213, 182] width 79 height 13
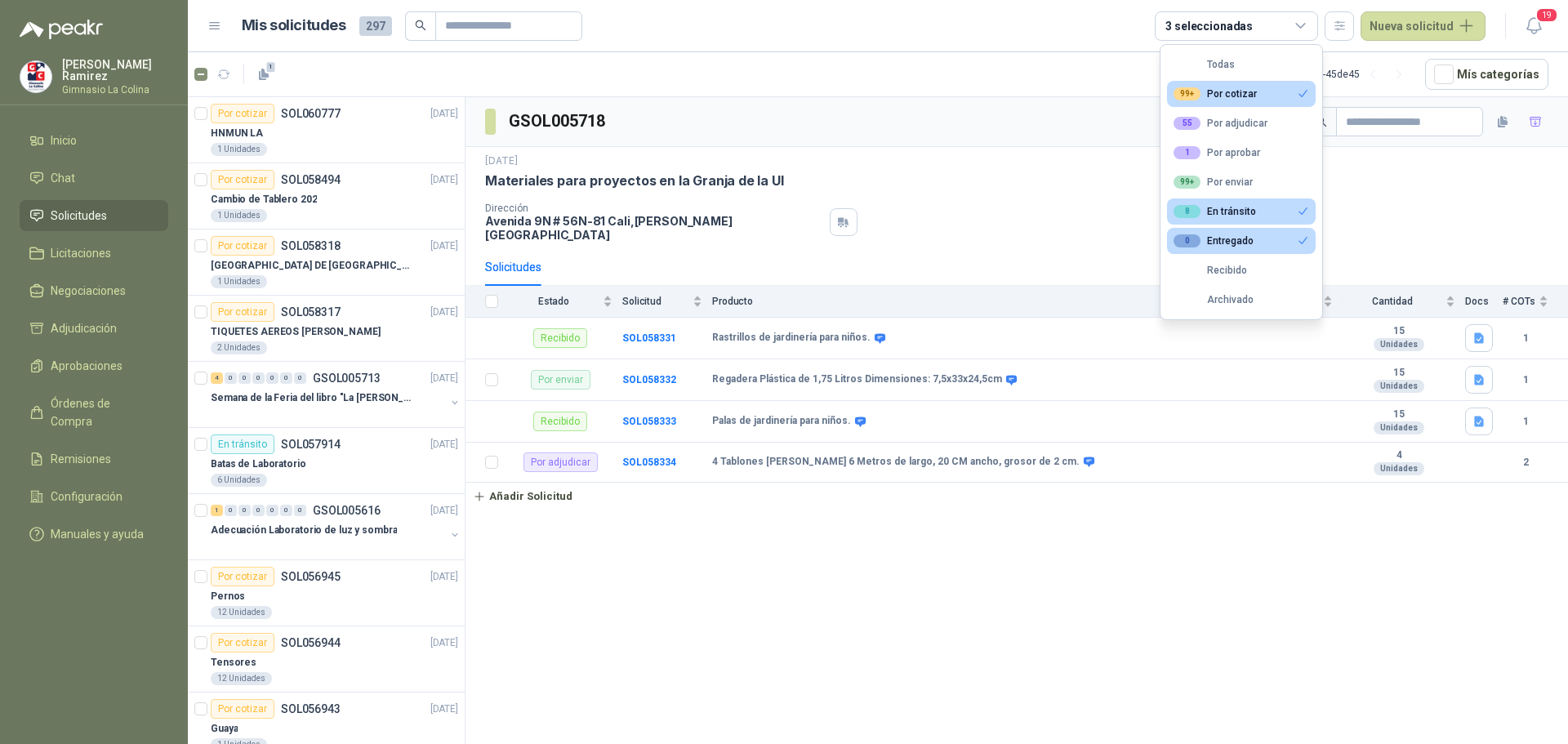
click at [1240, 215] on div "8 En tránsito" at bounding box center [1215, 211] width 83 height 13
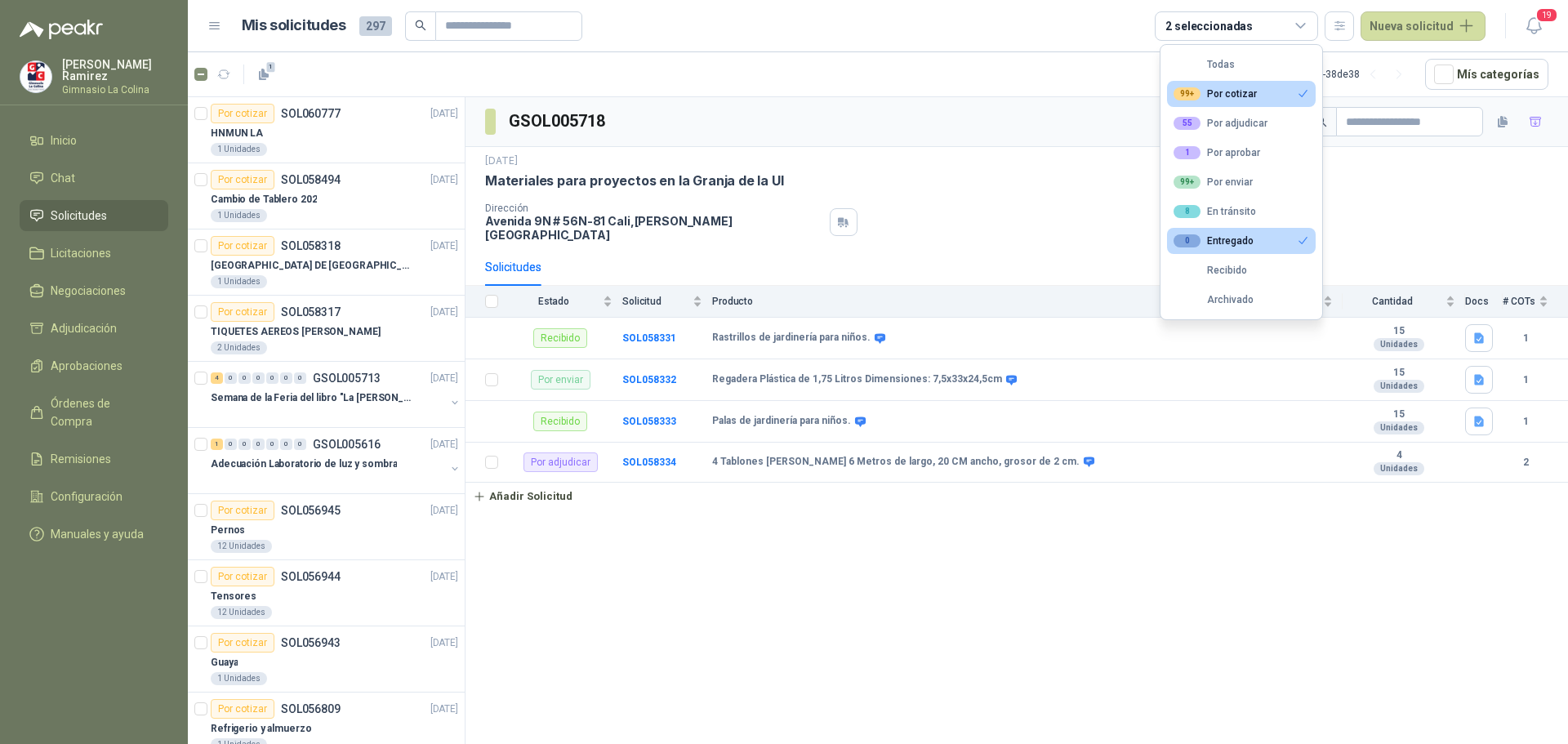
click at [1239, 239] on div "0 Entregado" at bounding box center [1213, 241] width 80 height 13
click at [959, 577] on div "GSOL005718 [DATE] Materiales para proyectos en la [GEOGRAPHIC_DATA][STREET_ADDR…" at bounding box center [1016, 423] width 1102 height 652
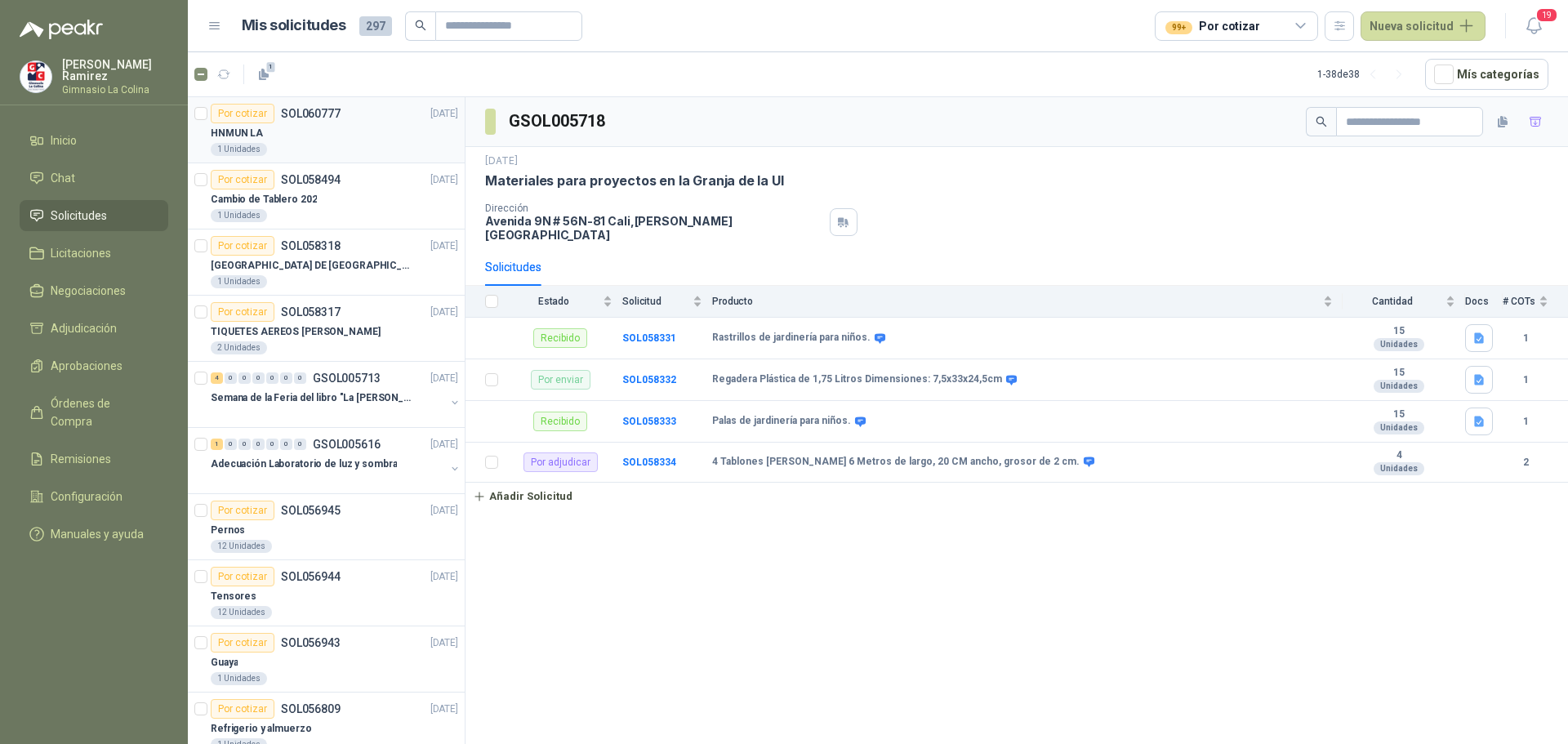
click at [268, 119] on div "Por cotizar" at bounding box center [243, 113] width 64 height 19
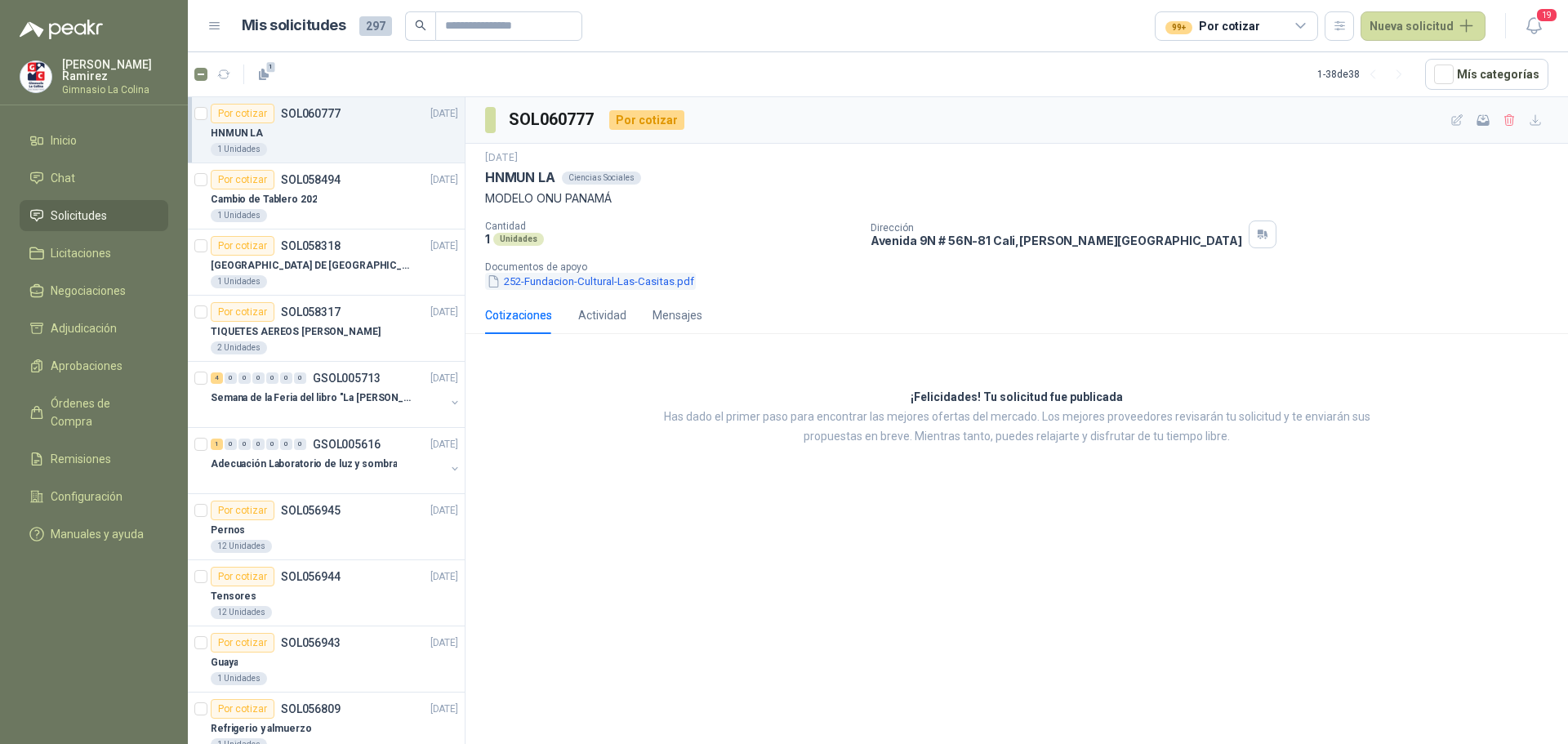
click at [603, 276] on button "252-Fundacion-Cultural-Las-Casitas.pdf" at bounding box center [591, 281] width 211 height 17
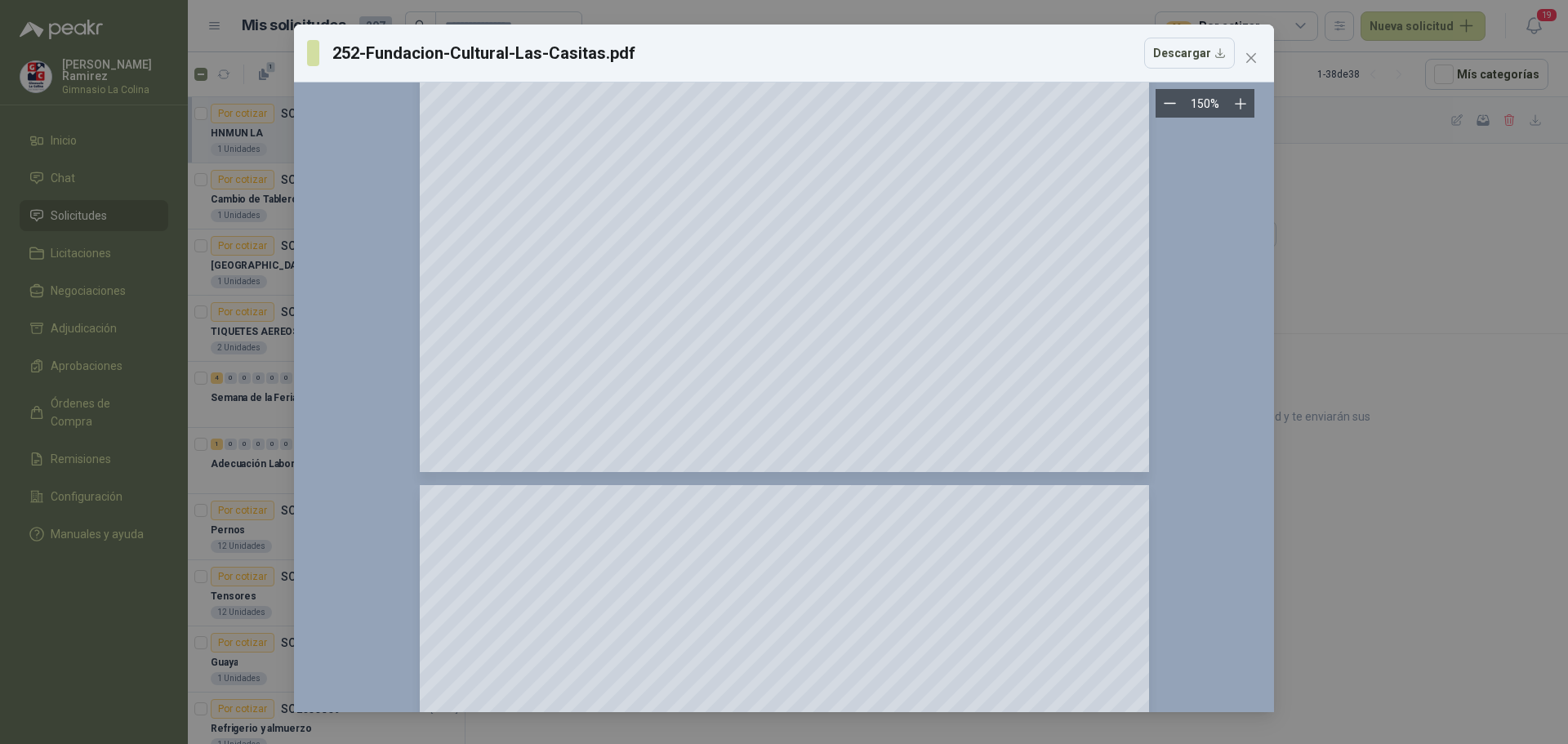
scroll to position [1, 0]
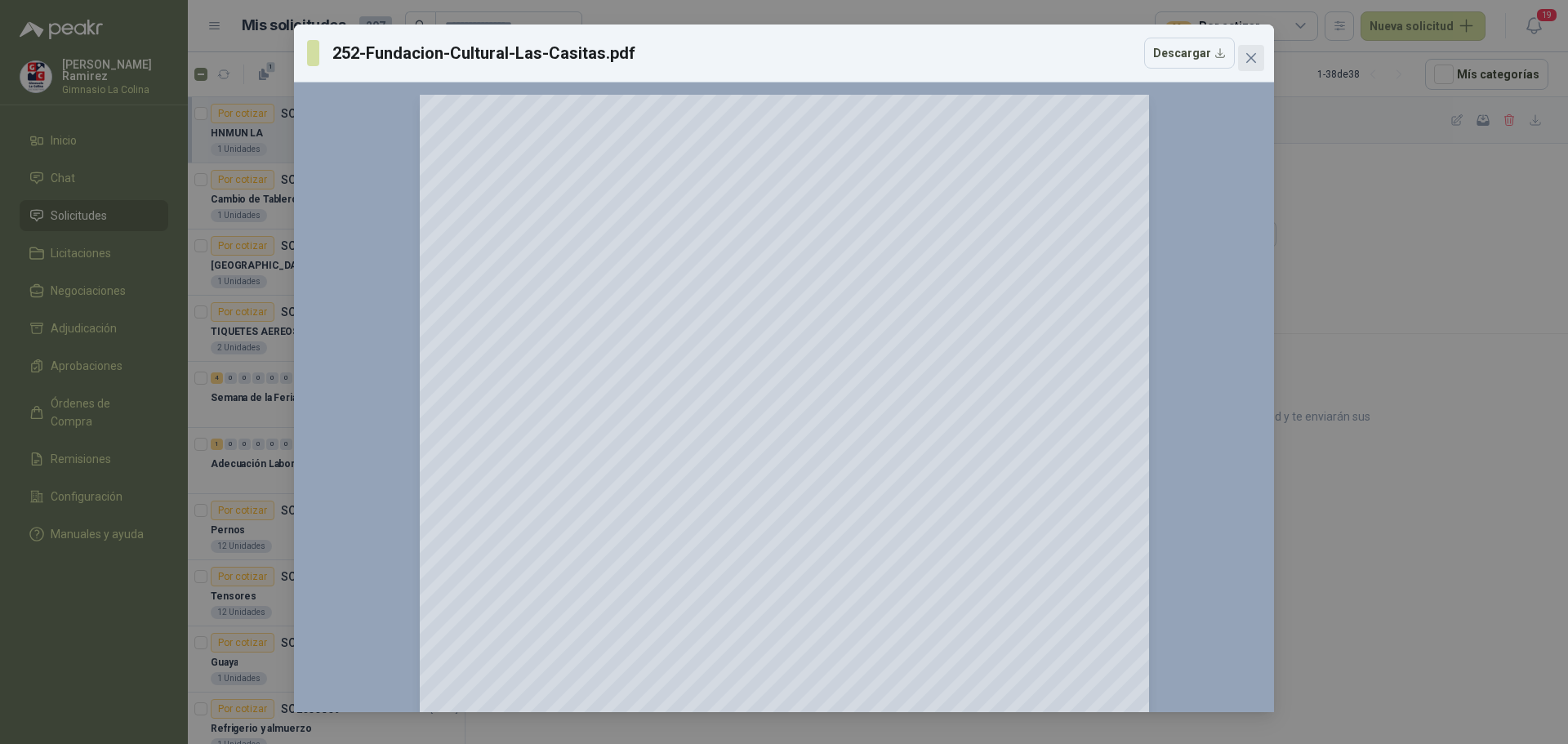
click at [1250, 53] on icon "close" at bounding box center [1251, 58] width 13 height 13
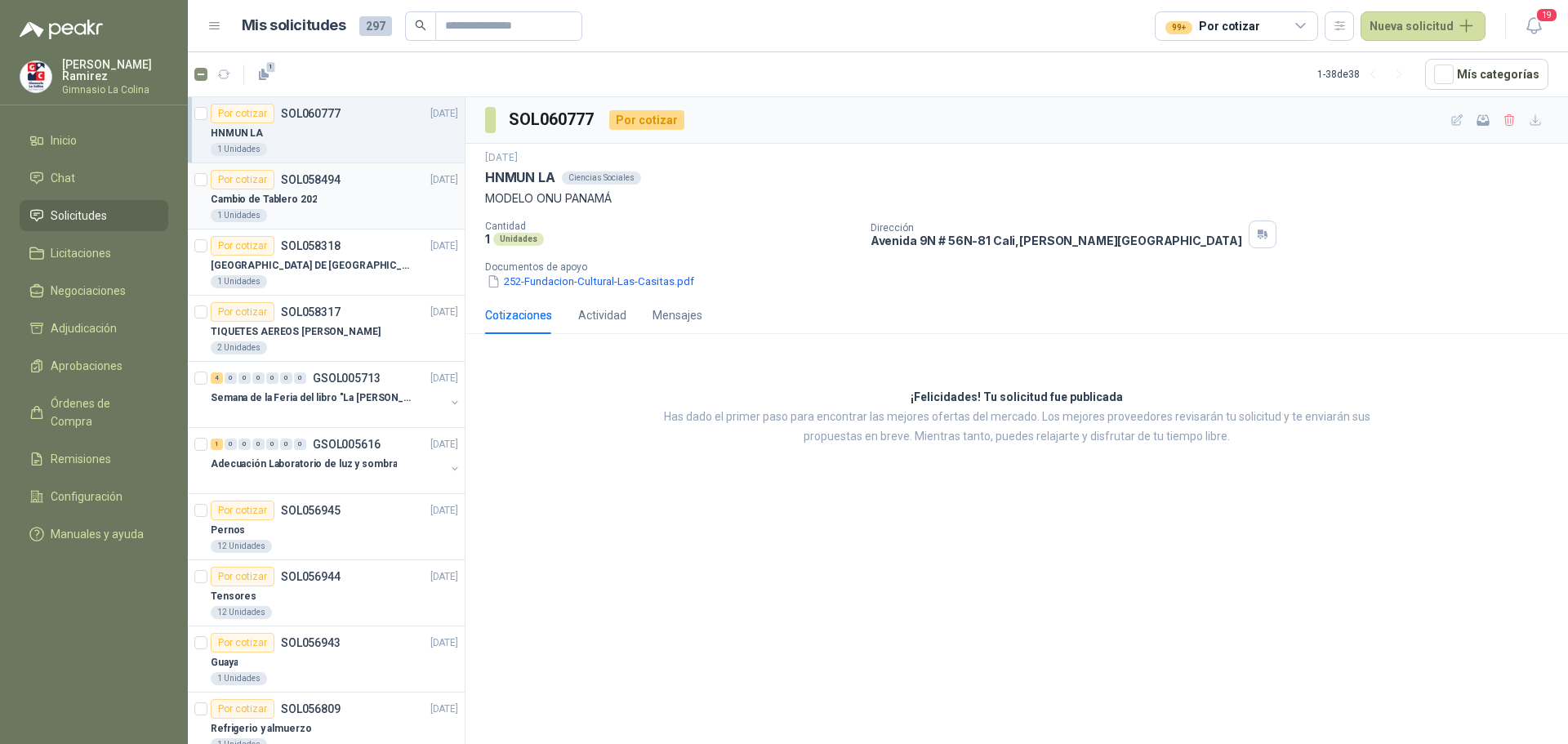
click at [247, 182] on div "Por cotizar" at bounding box center [243, 179] width 64 height 19
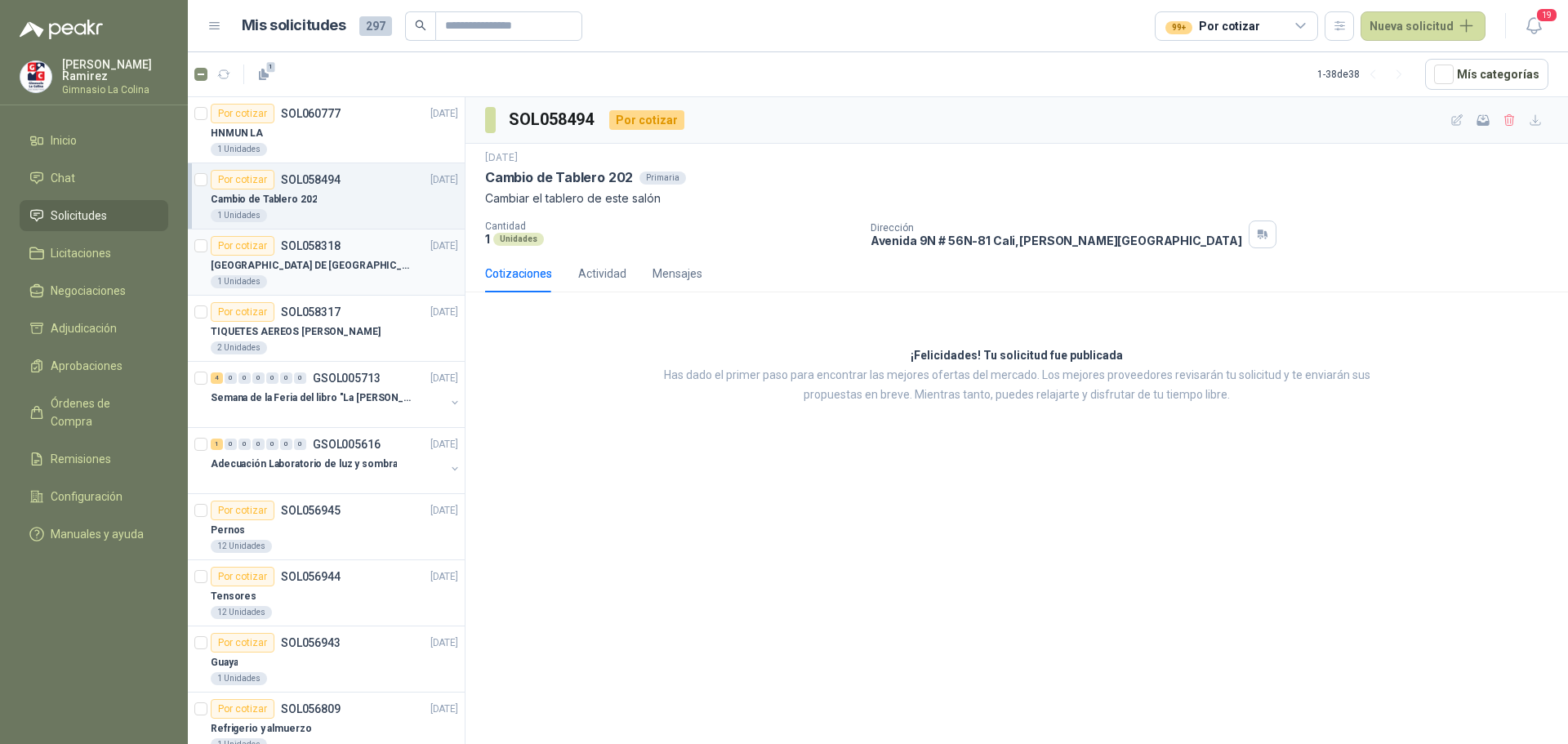
click at [245, 246] on div "Por cotizar" at bounding box center [243, 245] width 64 height 19
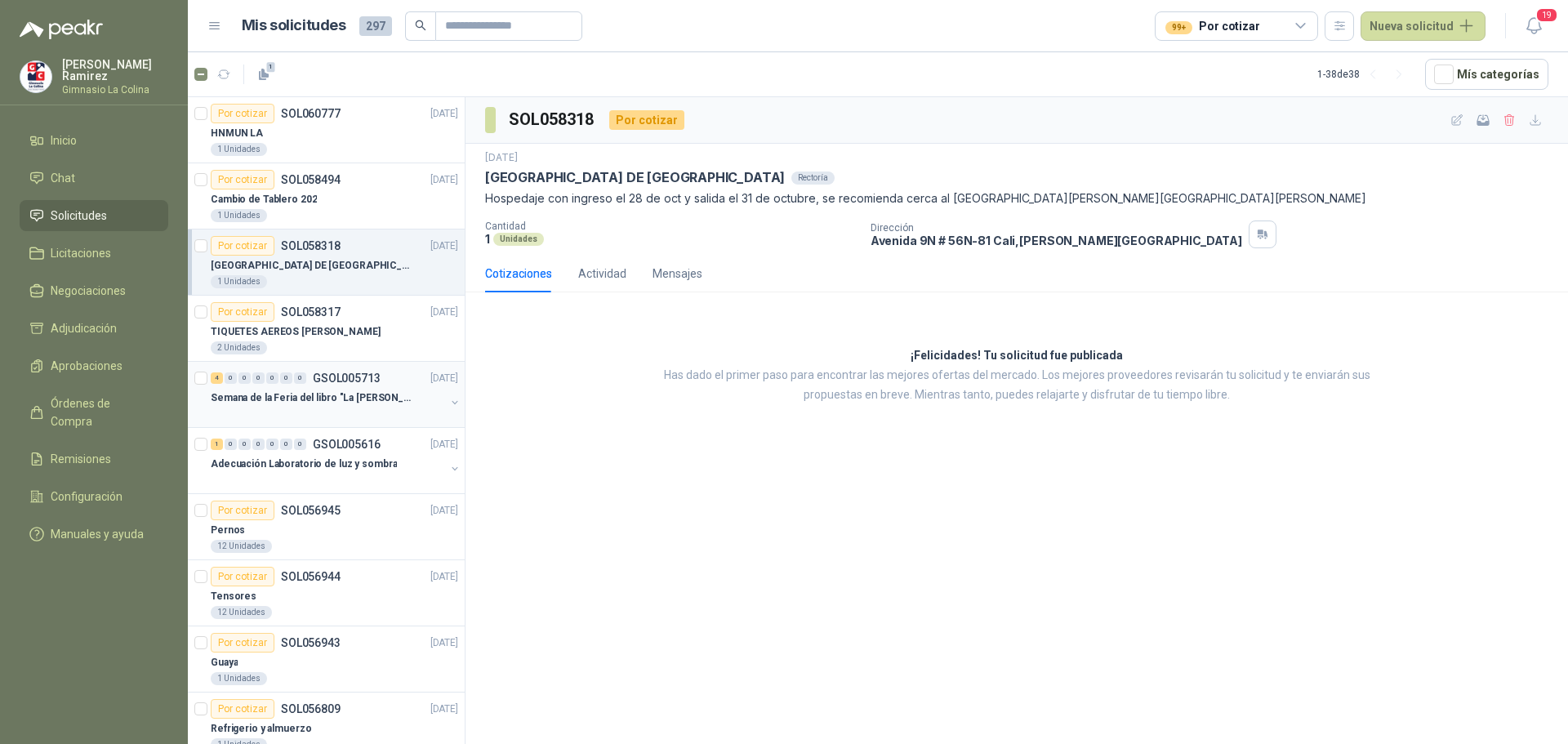
click at [257, 409] on div at bounding box center [328, 415] width 234 height 13
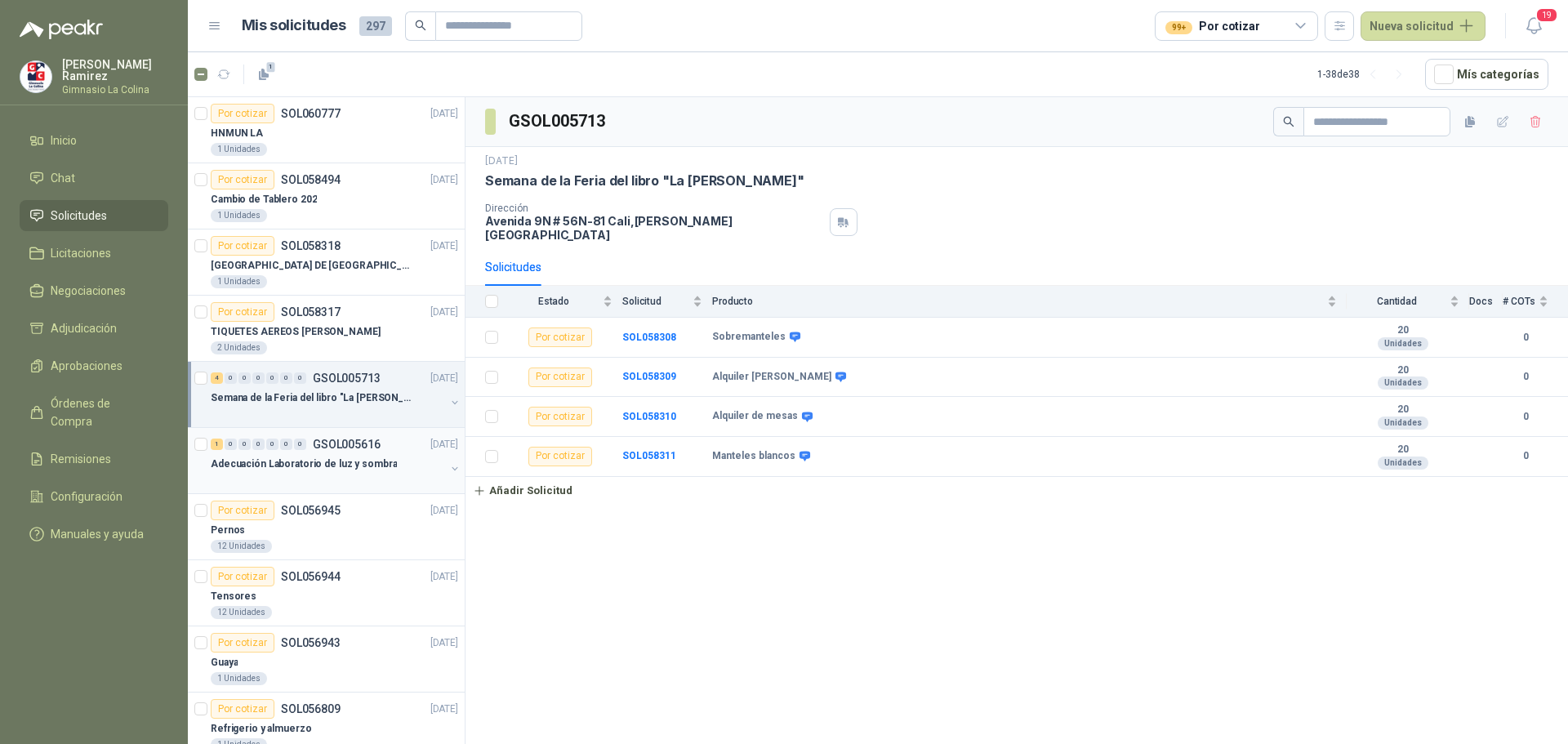
click at [272, 462] on p "Adecuación Laboratorio de luz y sombra" at bounding box center [303, 464] width 186 height 15
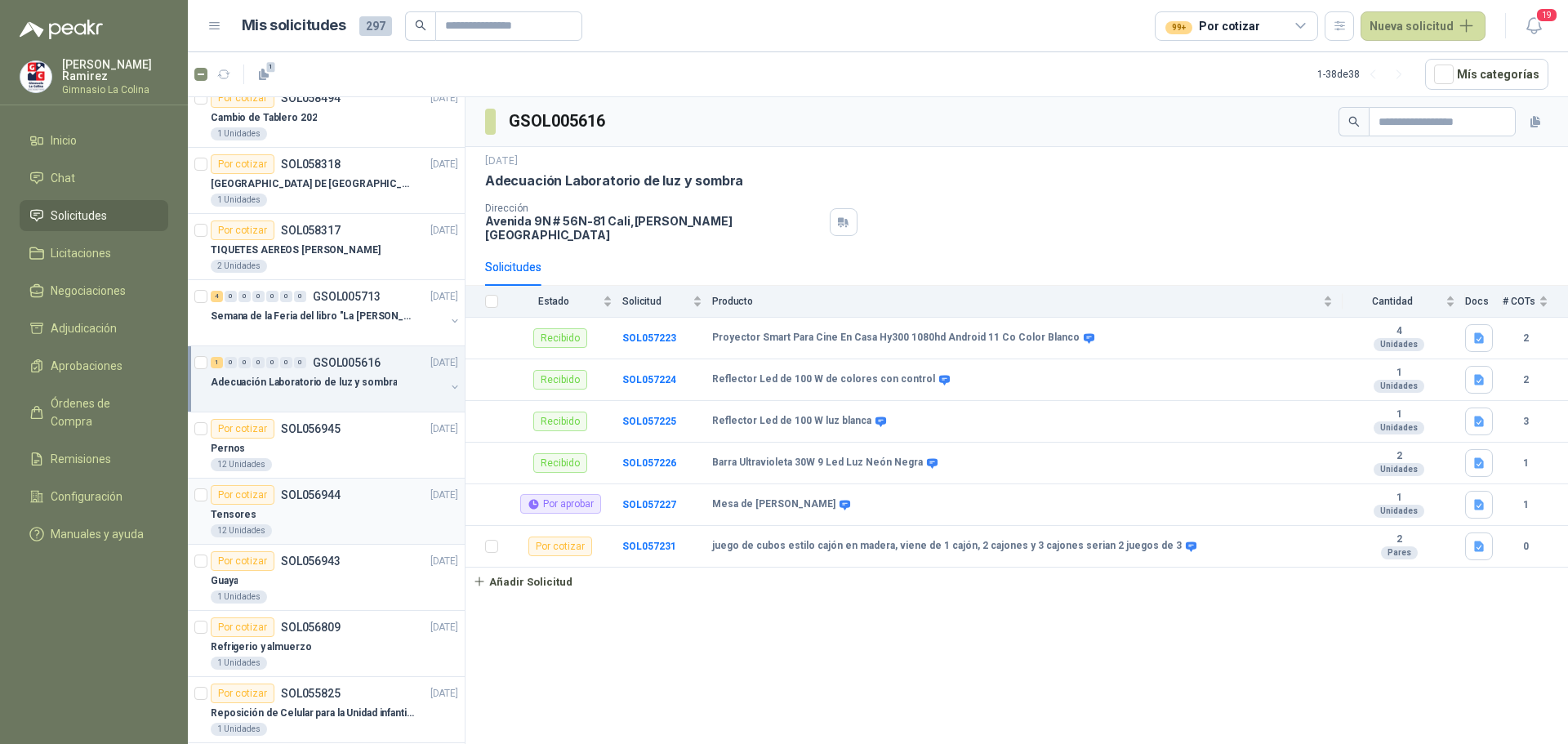
scroll to position [163, 0]
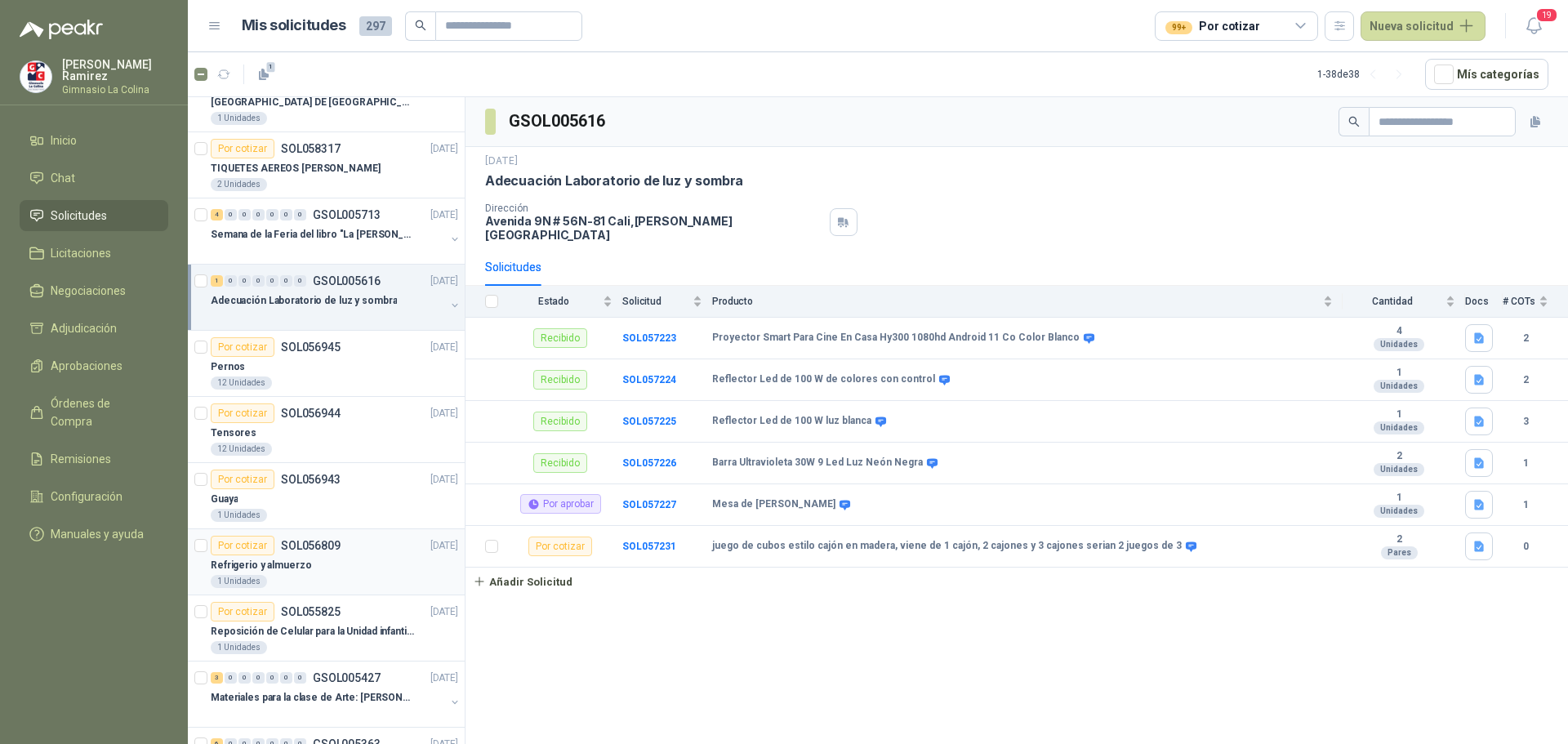
click at [252, 580] on div "1 Unidades" at bounding box center [238, 581] width 56 height 13
